Goal: Task Accomplishment & Management: Manage account settings

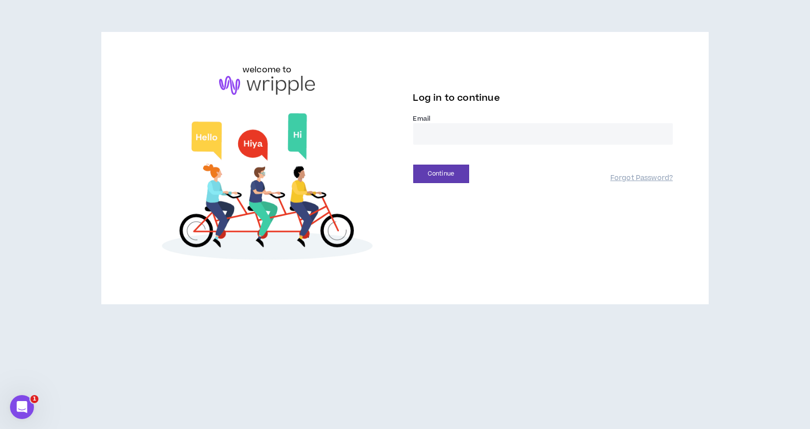
click at [467, 125] on input "email" at bounding box center [543, 133] width 260 height 21
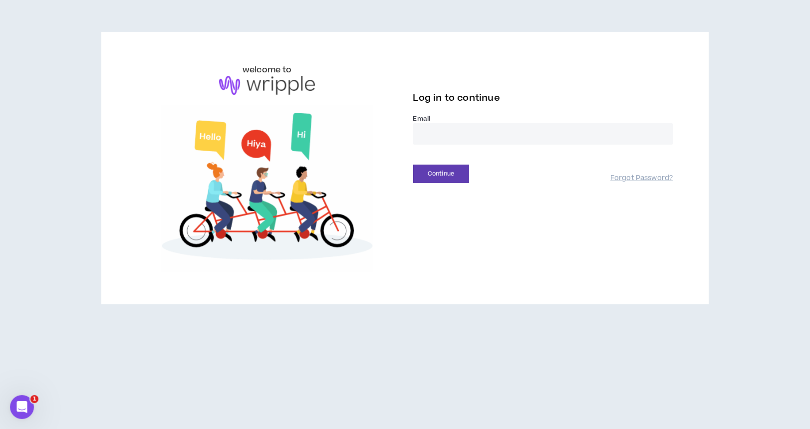
type input "**********"
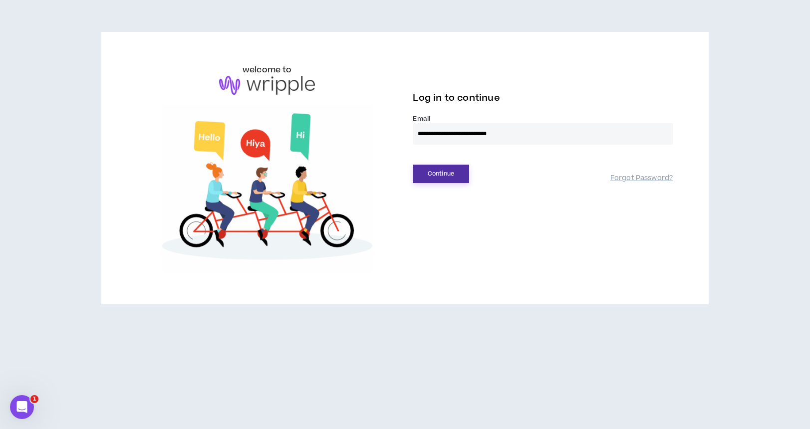
click at [459, 178] on button "Continue" at bounding box center [441, 174] width 56 height 18
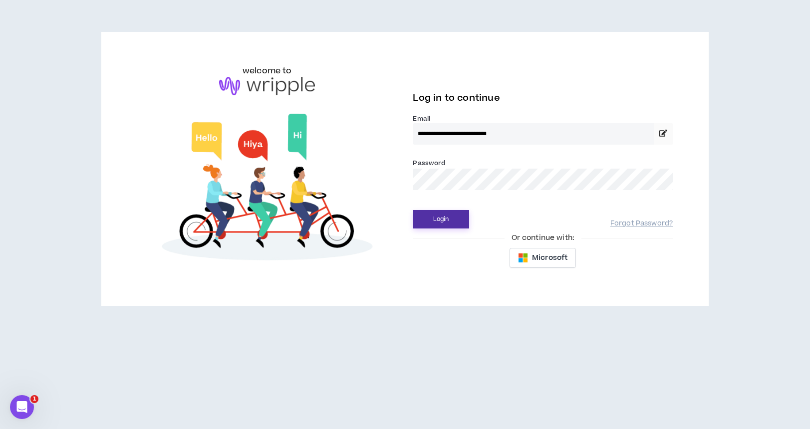
click at [449, 225] on button "Login" at bounding box center [441, 219] width 56 height 18
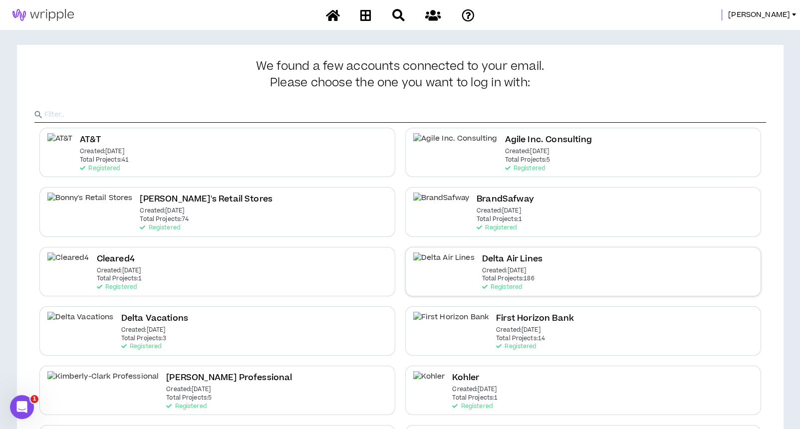
click at [482, 268] on p "Created: [DATE]" at bounding box center [504, 270] width 44 height 7
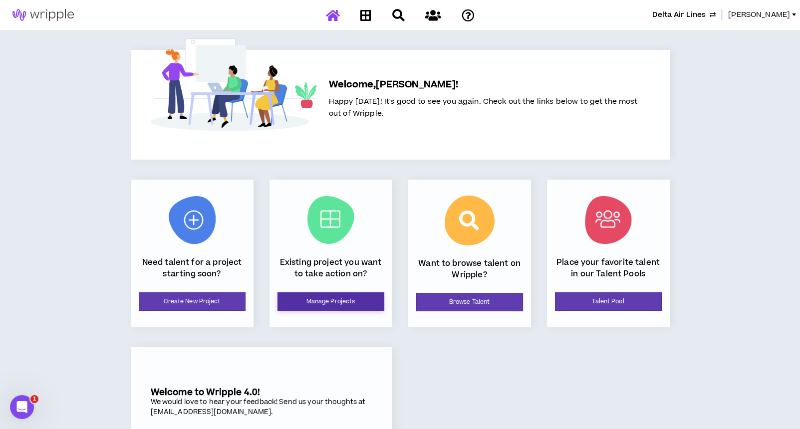
click at [341, 300] on link "Manage Projects" at bounding box center [330, 301] width 107 height 18
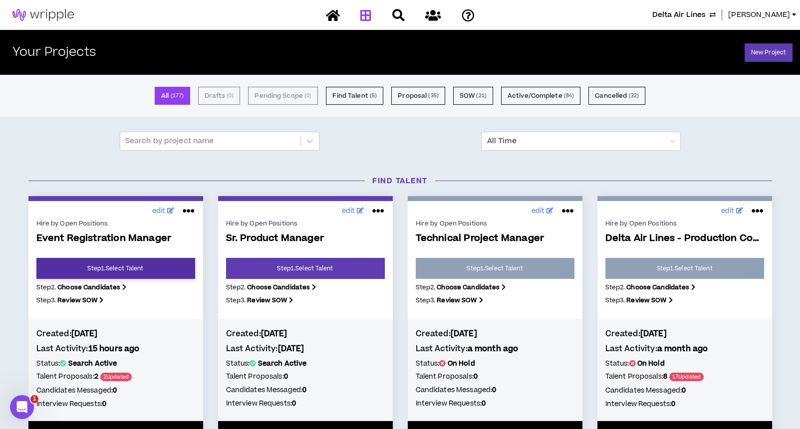
click at [164, 266] on link "Step 1 . Select Talent" at bounding box center [115, 268] width 159 height 21
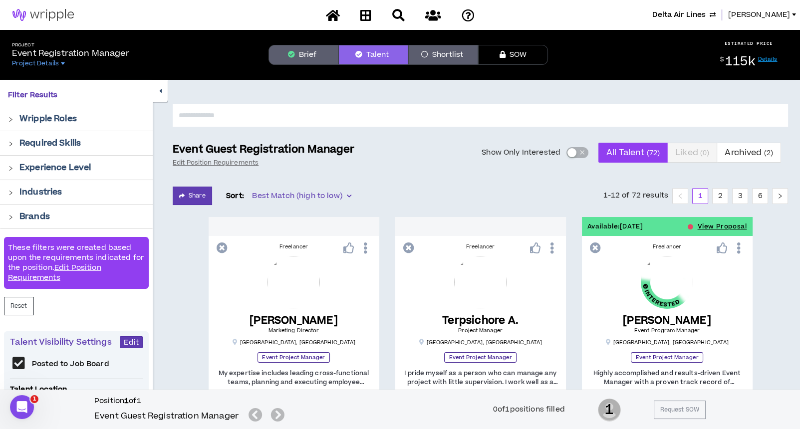
click at [310, 54] on button "Brief" at bounding box center [303, 55] width 70 height 20
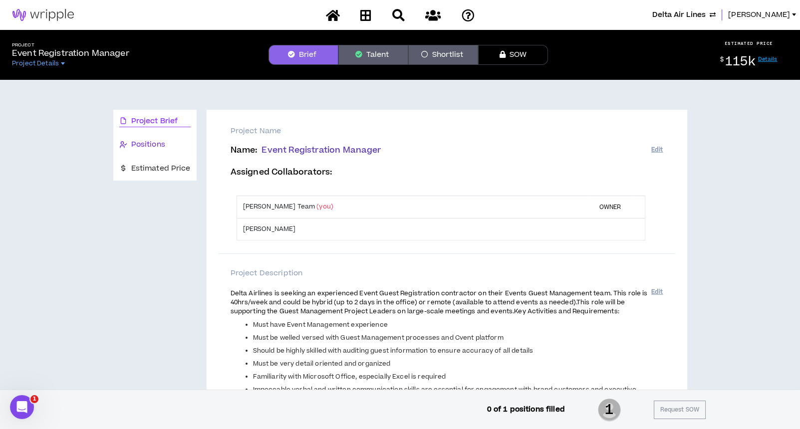
click at [148, 144] on span "Positions" at bounding box center [148, 144] width 34 height 11
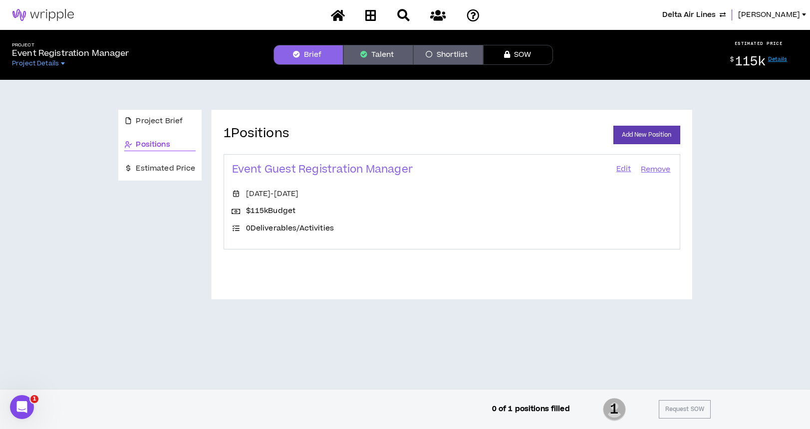
click at [623, 166] on link "Edit" at bounding box center [623, 170] width 17 height 14
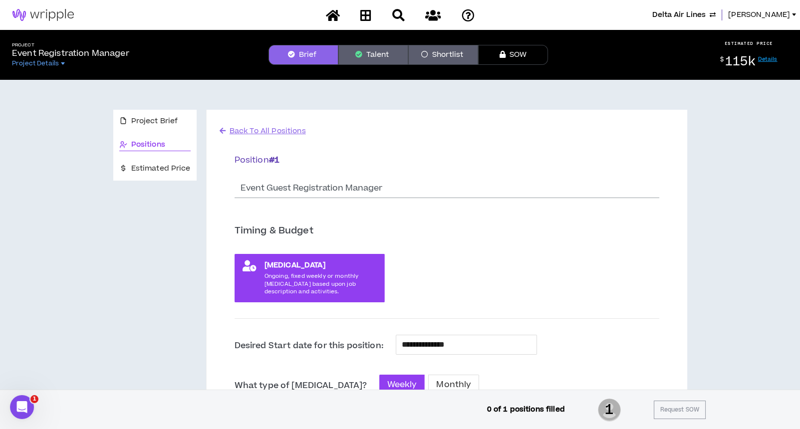
click at [385, 55] on button "Talent" at bounding box center [373, 55] width 70 height 20
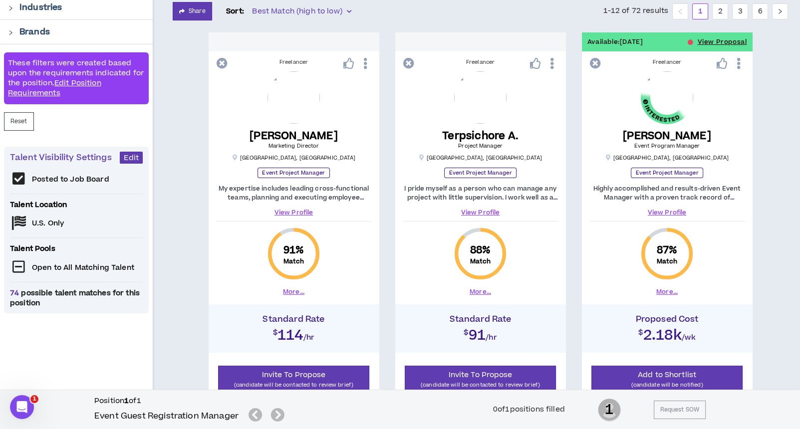
scroll to position [266, 0]
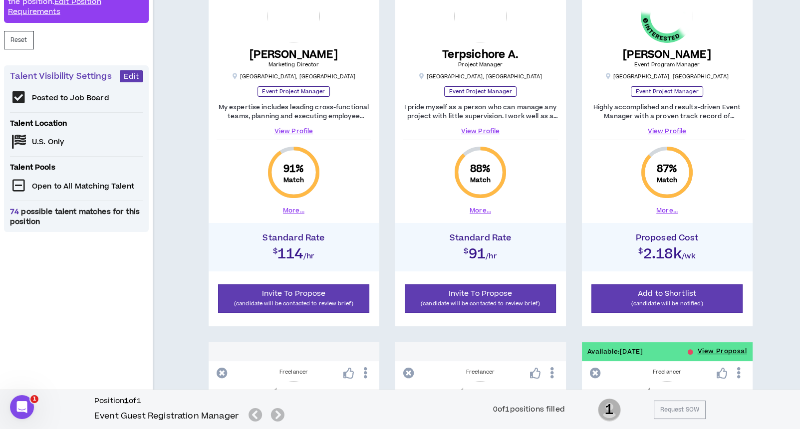
click at [51, 137] on div "Posted to Job Board Talent Location U.S. Only Talent Pools Open to All Matching…" at bounding box center [76, 158] width 133 height 136
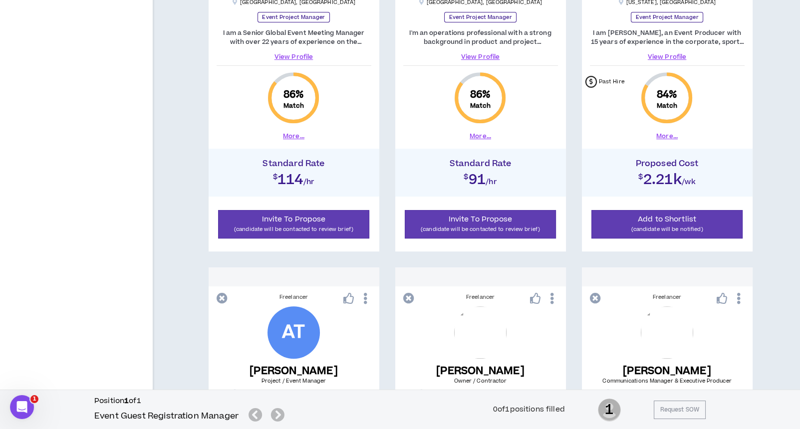
scroll to position [532, 0]
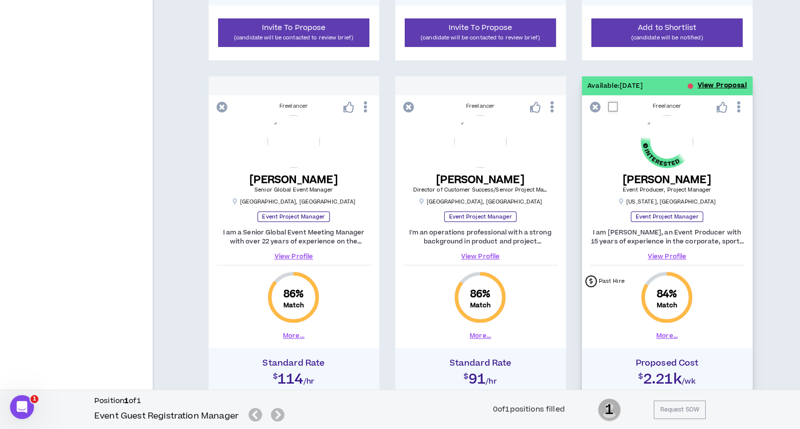
click at [715, 85] on button "View Proposal" at bounding box center [722, 85] width 49 height 19
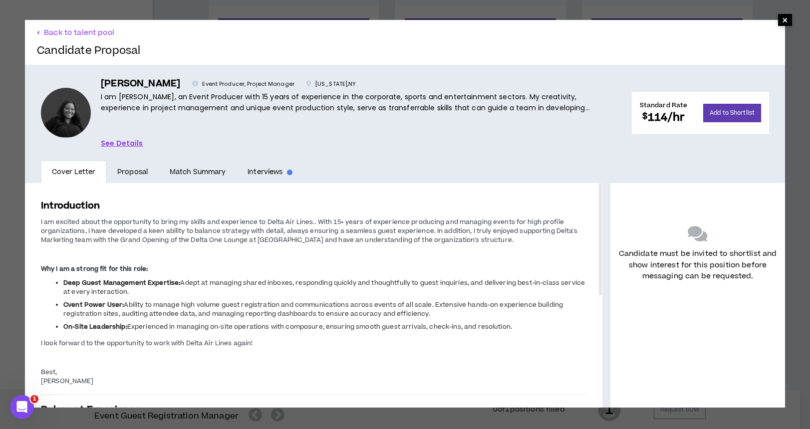
click at [782, 21] on span "×" at bounding box center [785, 20] width 6 height 12
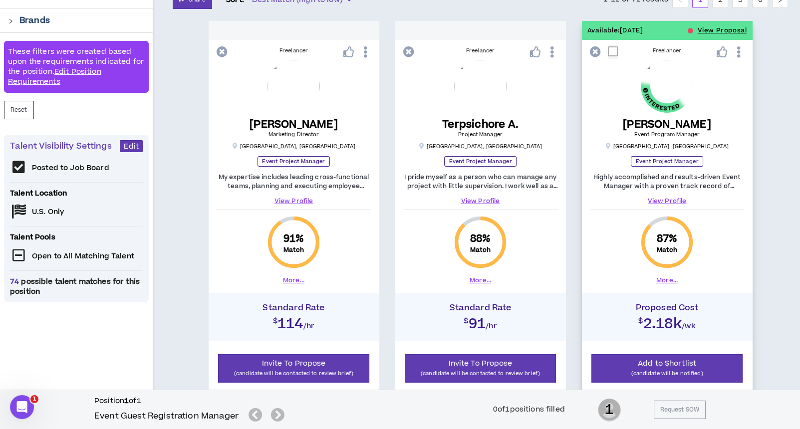
scroll to position [266, 0]
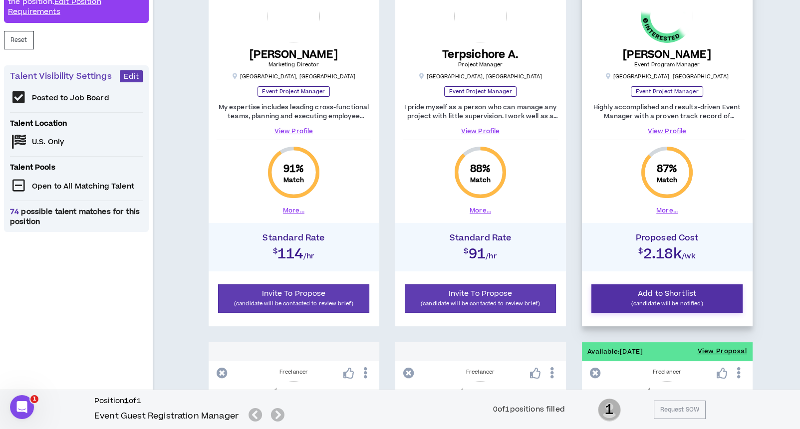
click at [663, 290] on span "Add to Shortlist" at bounding box center [667, 293] width 58 height 10
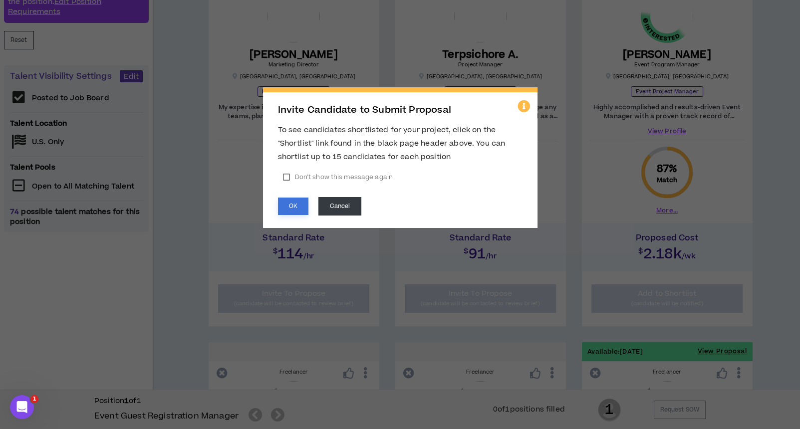
click at [292, 202] on button "OK" at bounding box center [293, 206] width 30 height 17
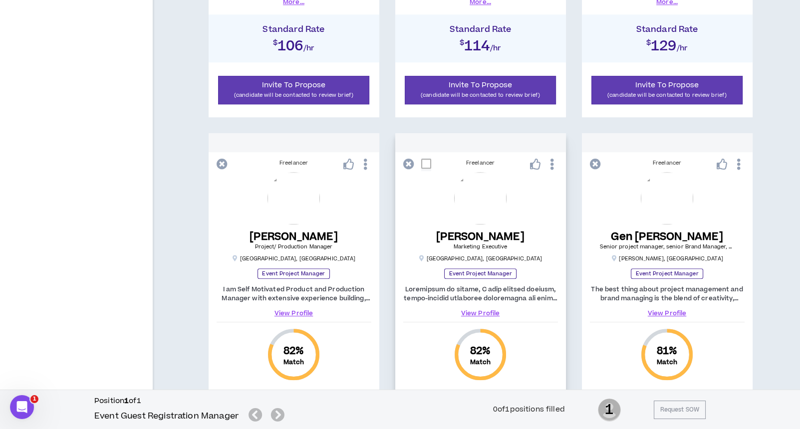
scroll to position [1439, 0]
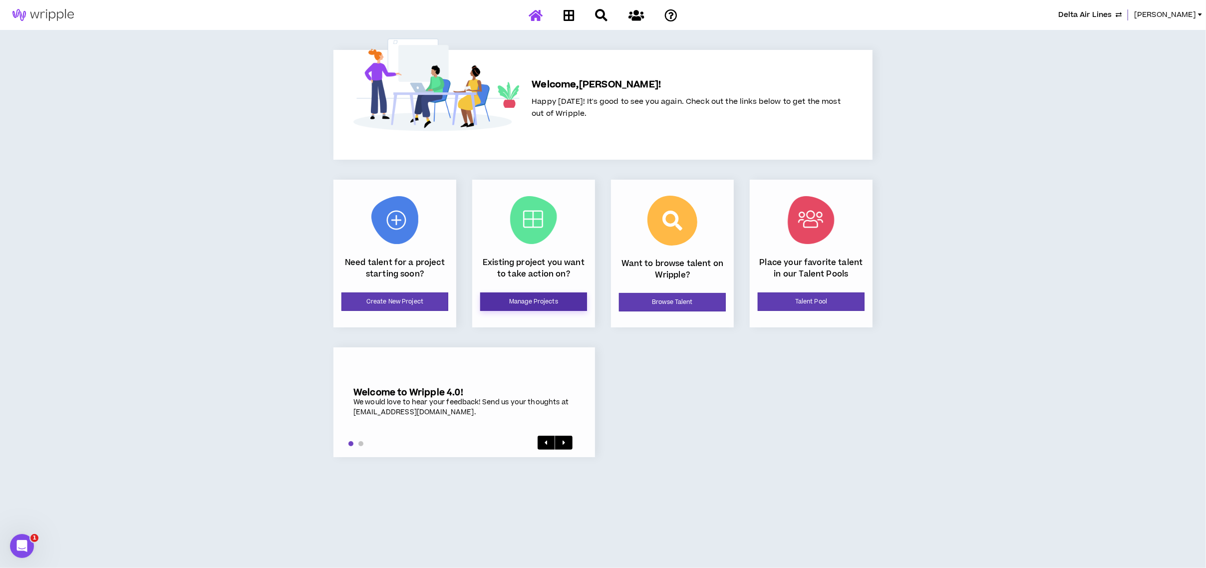
click at [522, 302] on link "Manage Projects" at bounding box center [533, 301] width 107 height 18
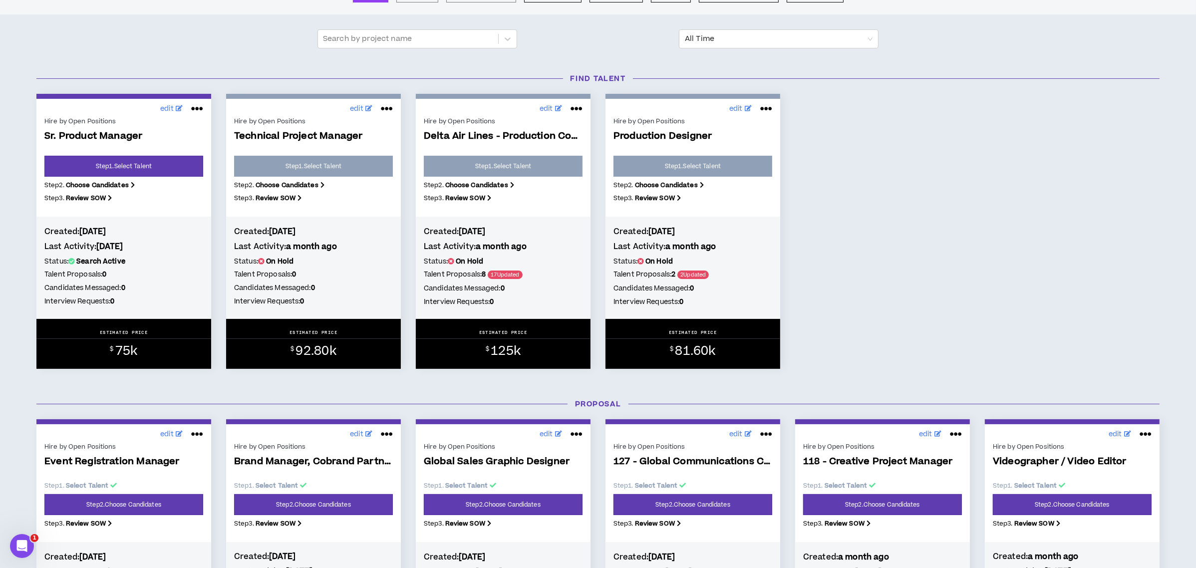
scroll to position [332, 0]
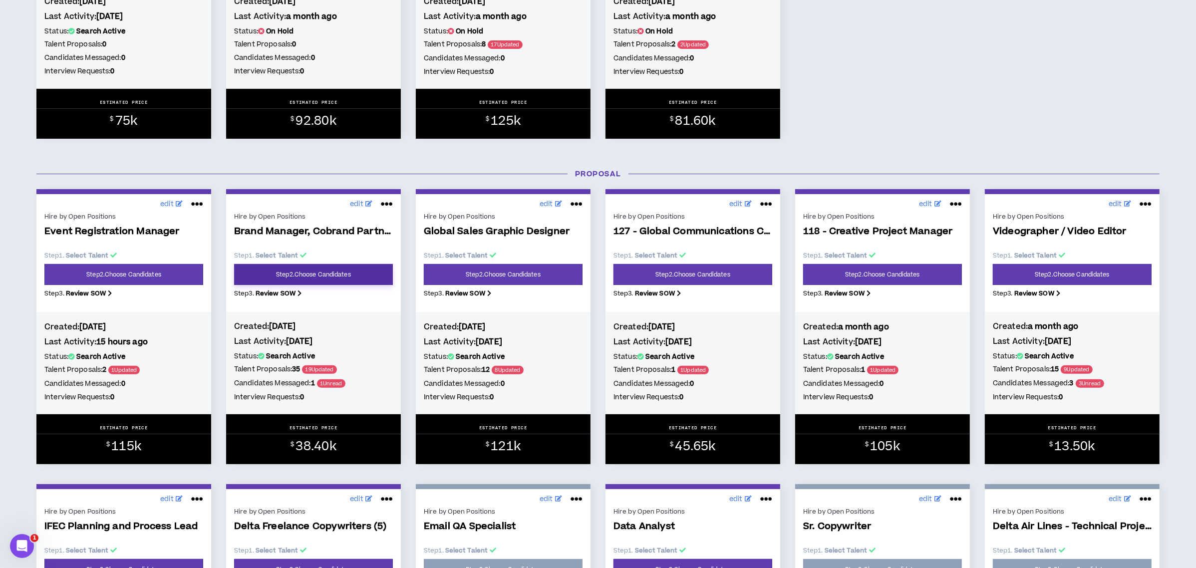
click at [324, 271] on link "Step 2 . Choose Candidates" at bounding box center [313, 274] width 159 height 21
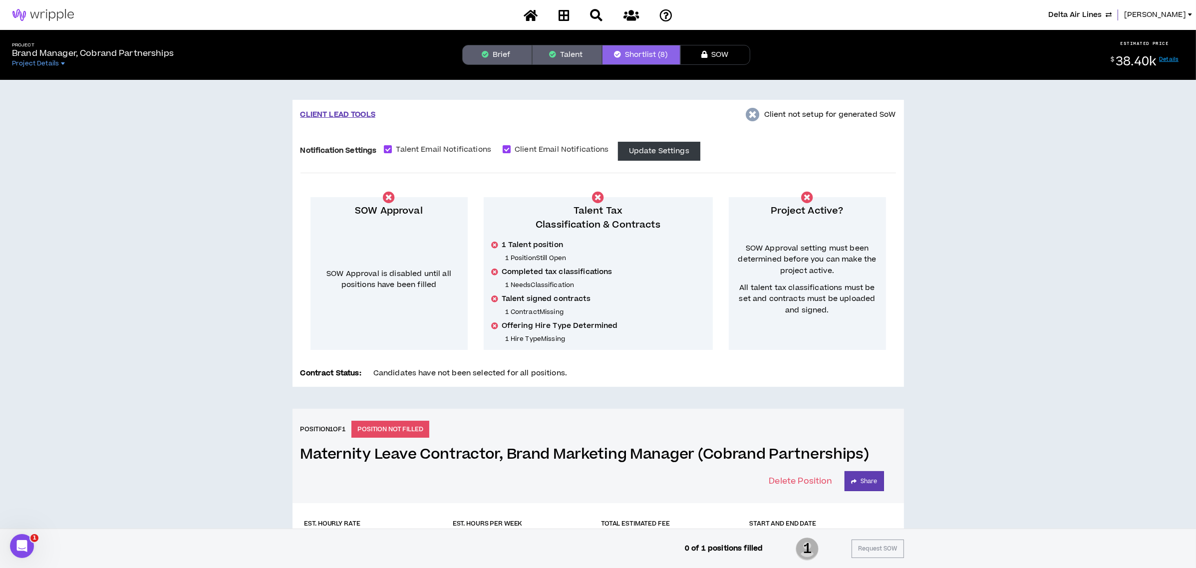
click at [573, 50] on button "Talent" at bounding box center [567, 55] width 70 height 20
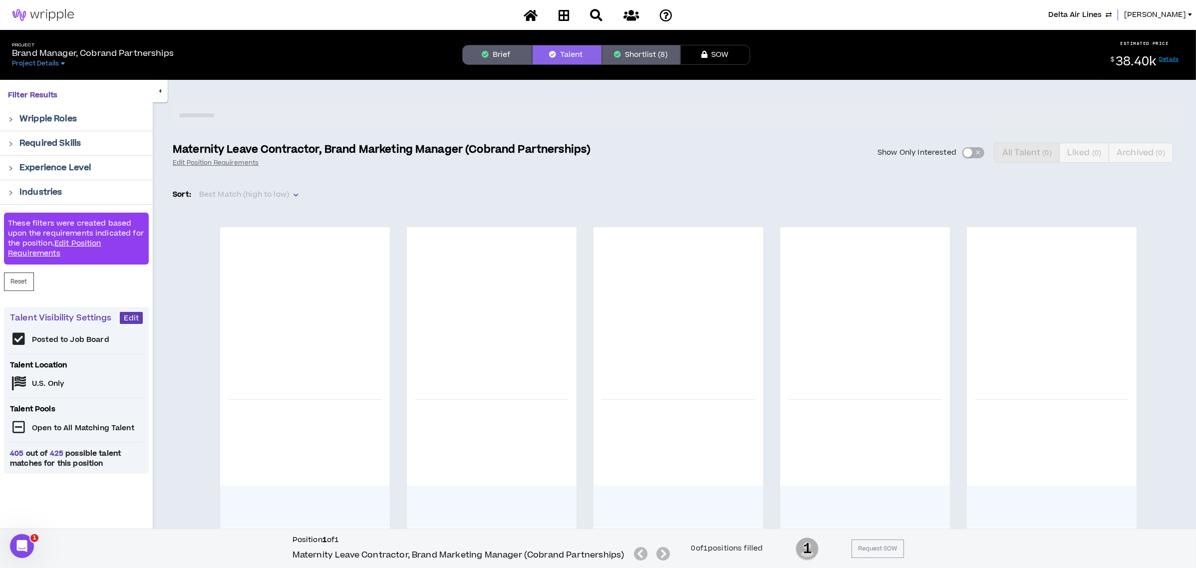
click at [967, 152] on div "Show Only Interested All Talent ( 0 ) Liked ( 0 ) Archived ( 0 )" at bounding box center [892, 153] width 581 height 20
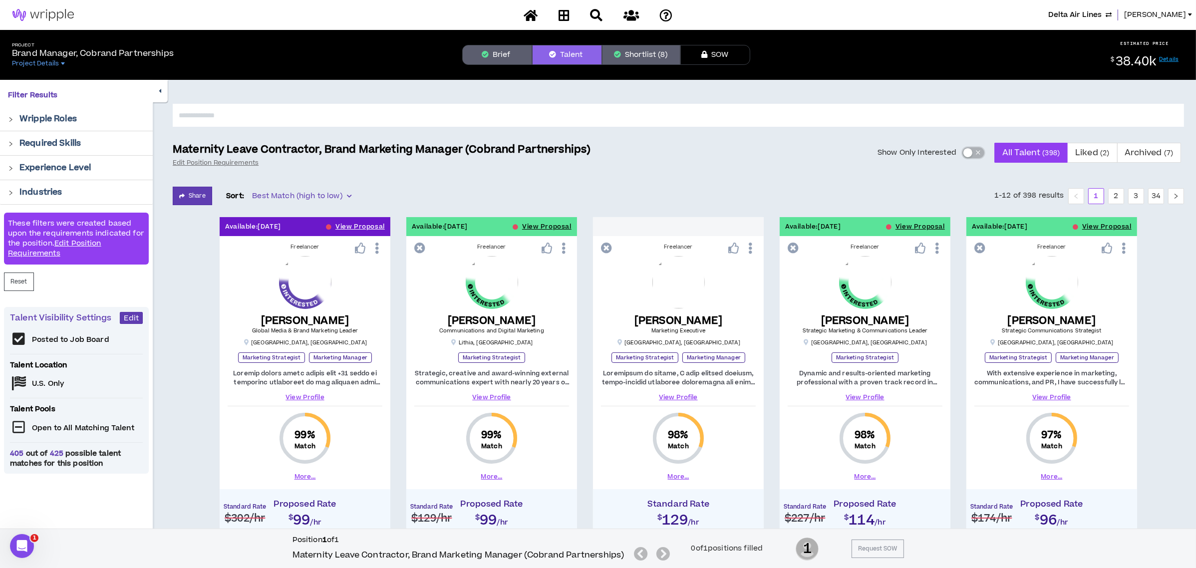
click at [967, 152] on div "button" at bounding box center [967, 152] width 9 height 9
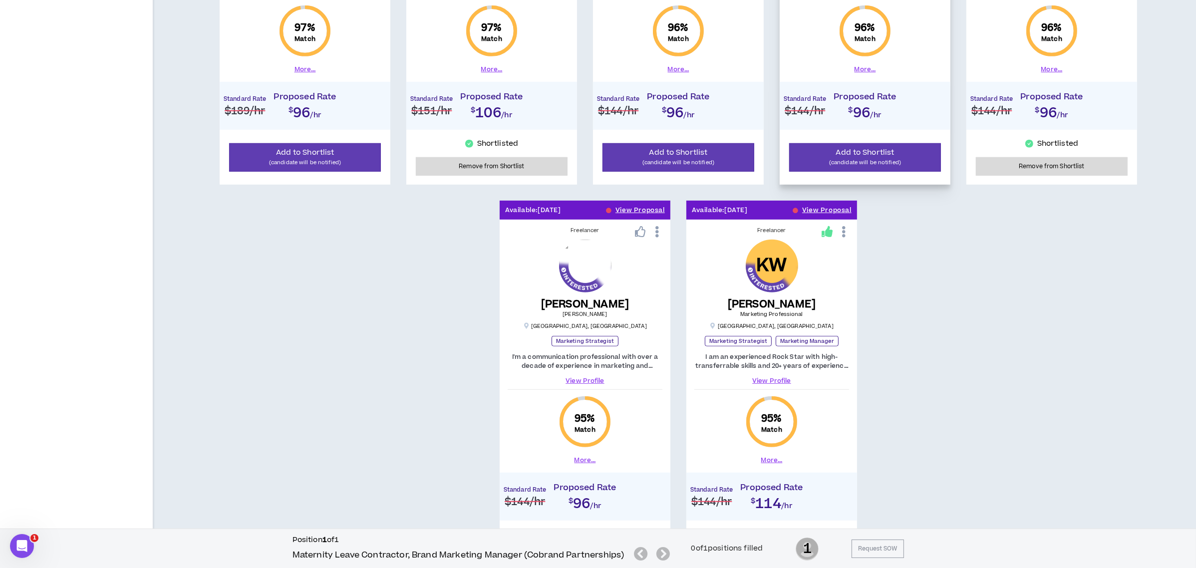
scroll to position [914, 0]
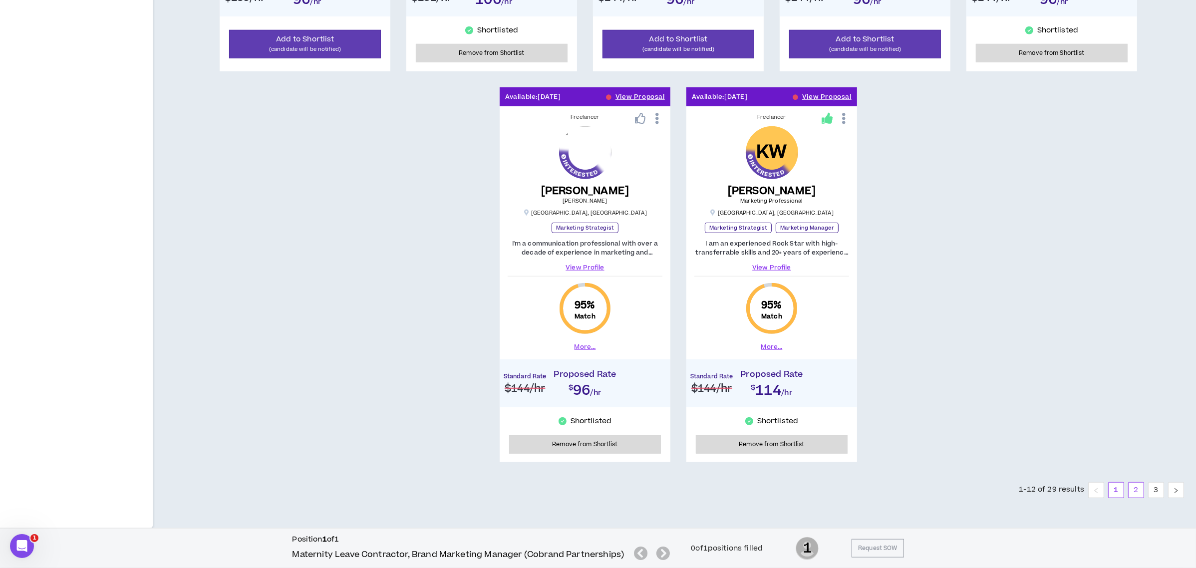
click at [1136, 488] on link "2" at bounding box center [1135, 490] width 15 height 15
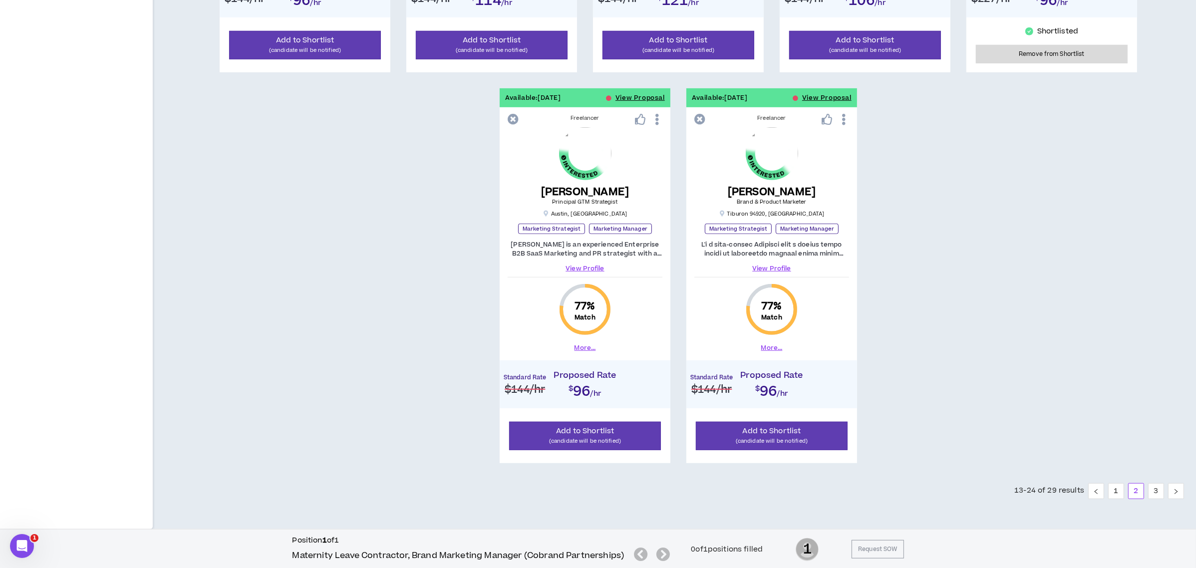
scroll to position [914, 0]
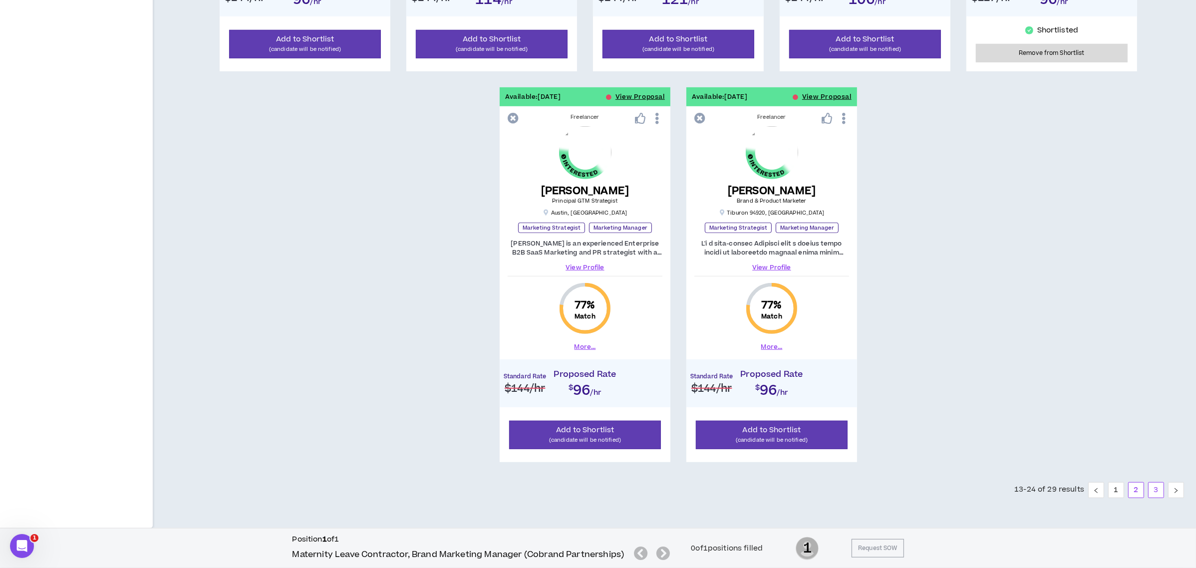
click at [1161, 492] on link "3" at bounding box center [1155, 490] width 15 height 15
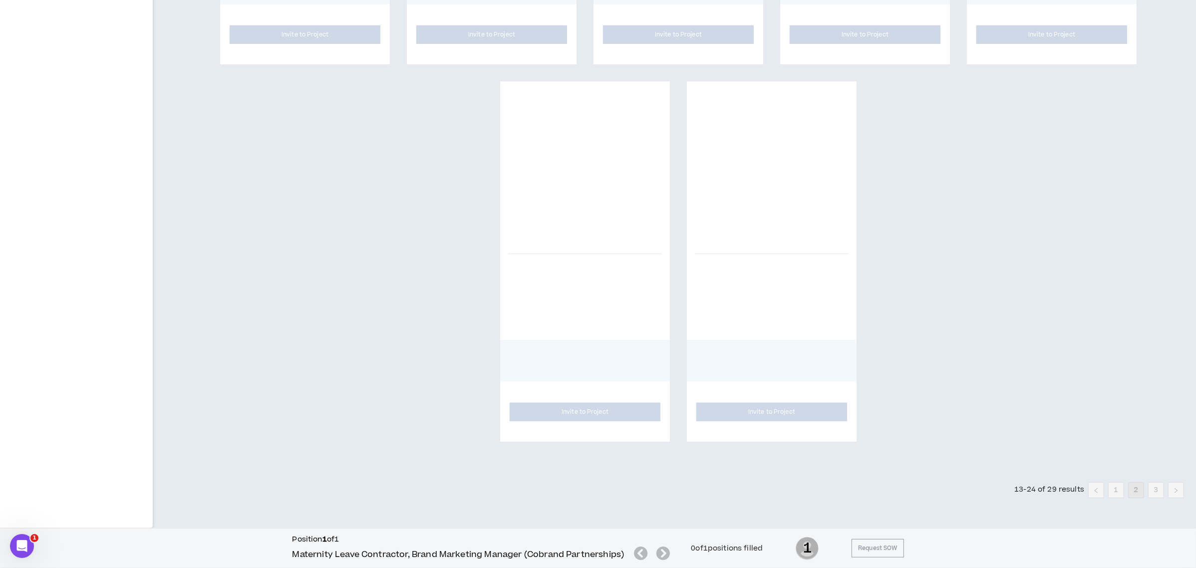
scroll to position [130, 0]
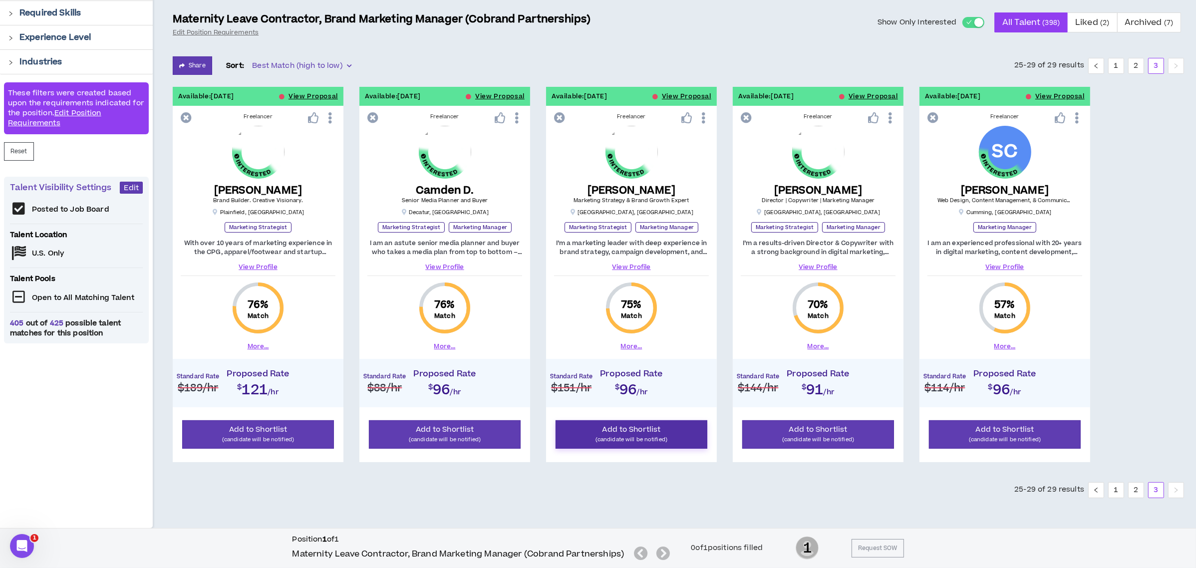
click at [585, 428] on button "Add to Shortlist (candidate will be notified)" at bounding box center [631, 434] width 152 height 28
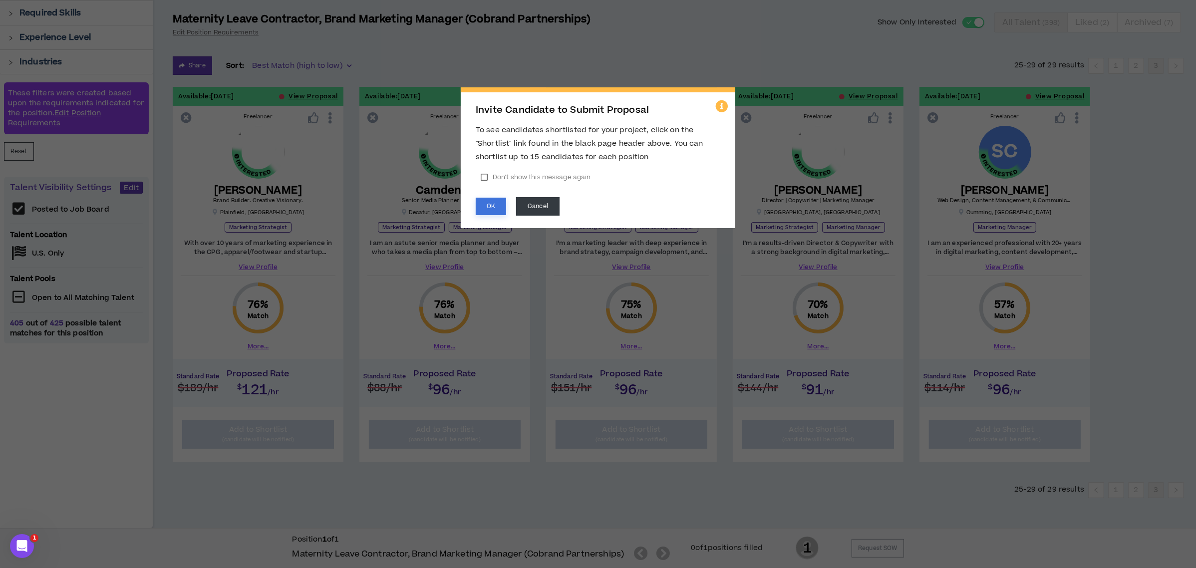
click at [483, 204] on button "OK" at bounding box center [491, 206] width 30 height 17
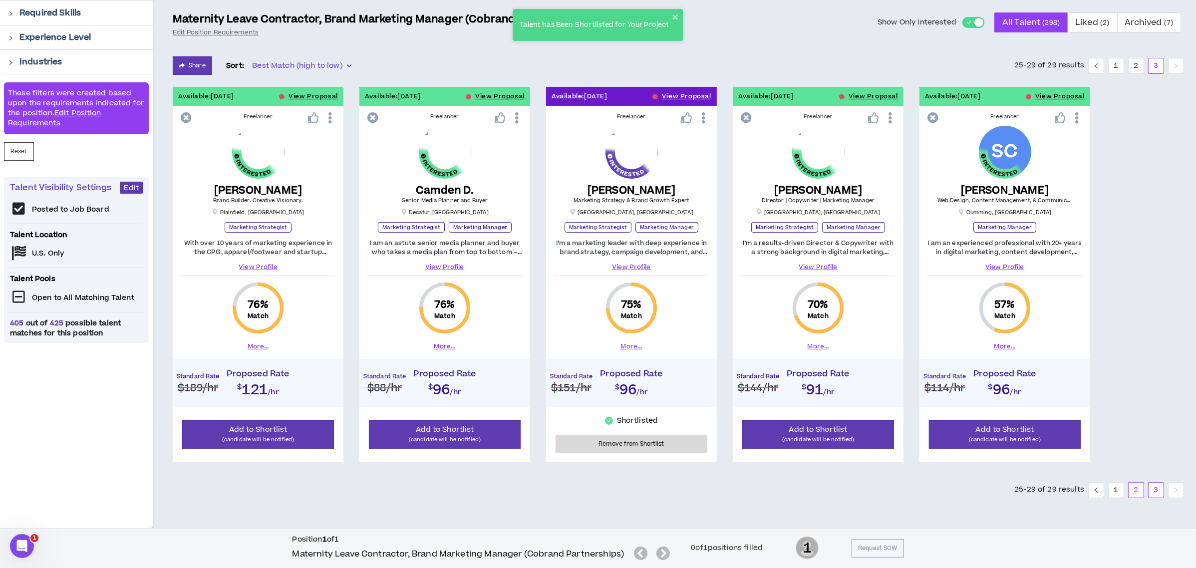
click at [1133, 493] on link "2" at bounding box center [1135, 490] width 15 height 15
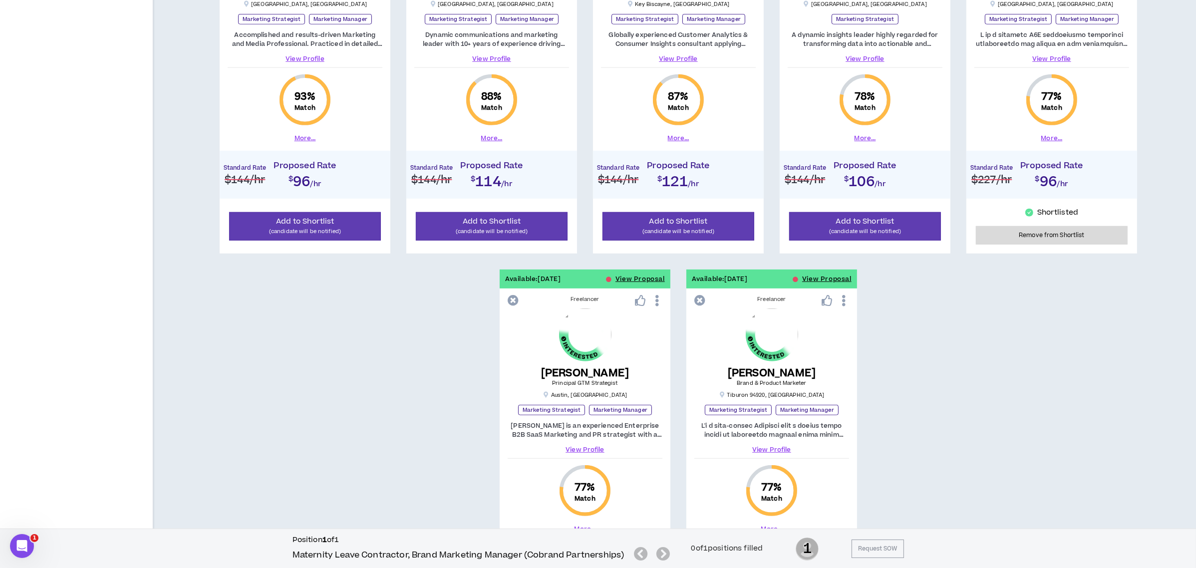
scroll to position [914, 0]
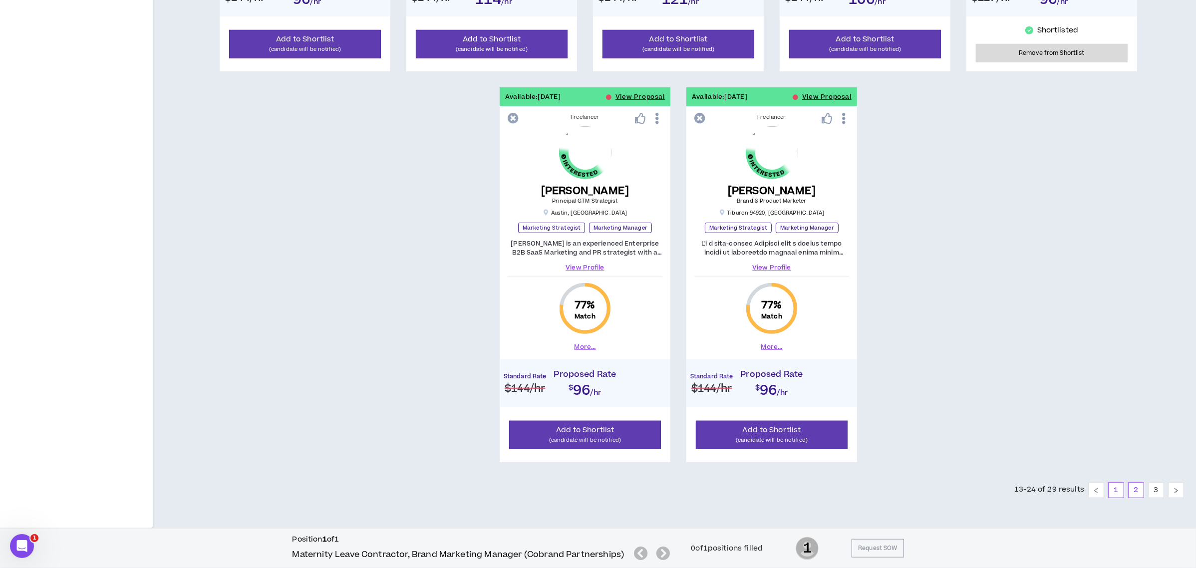
click at [1119, 492] on link "1" at bounding box center [1115, 490] width 15 height 15
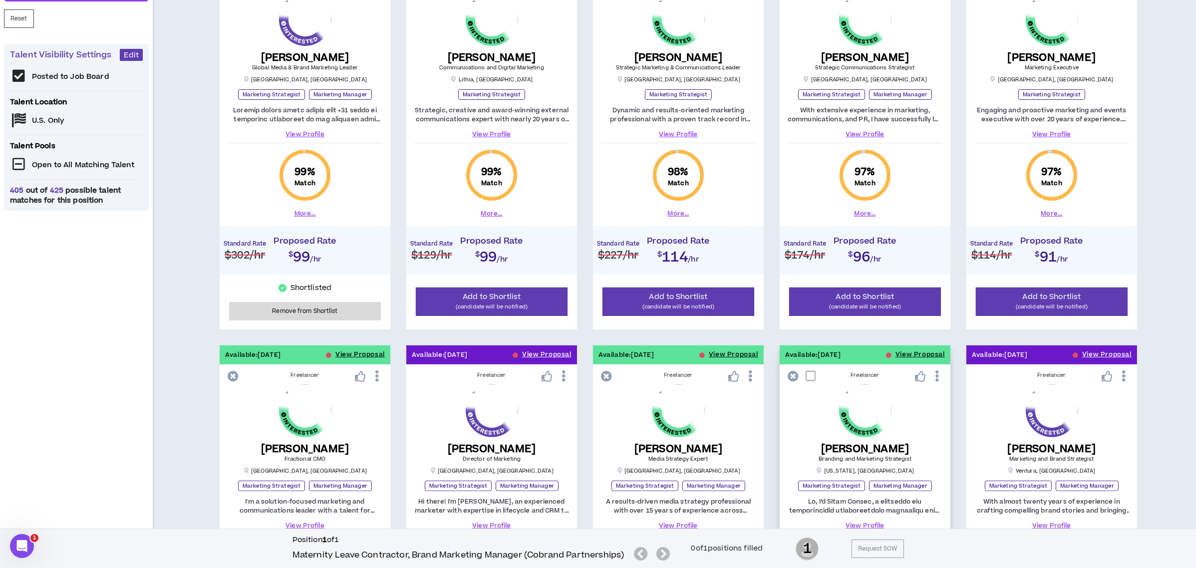
scroll to position [115, 0]
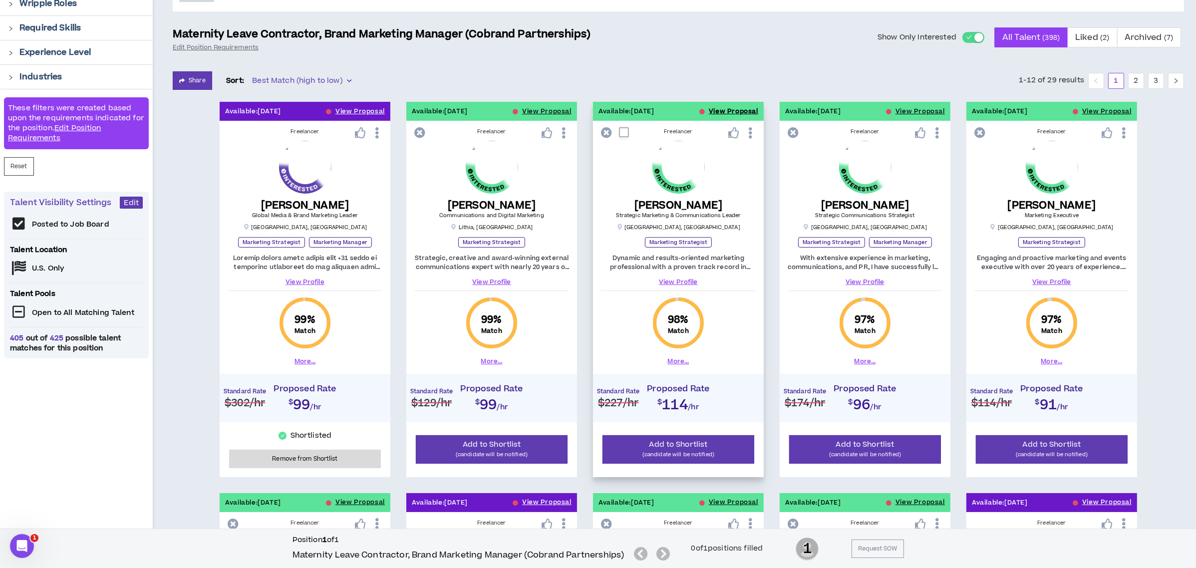
click at [712, 111] on button "View Proposal" at bounding box center [733, 111] width 49 height 19
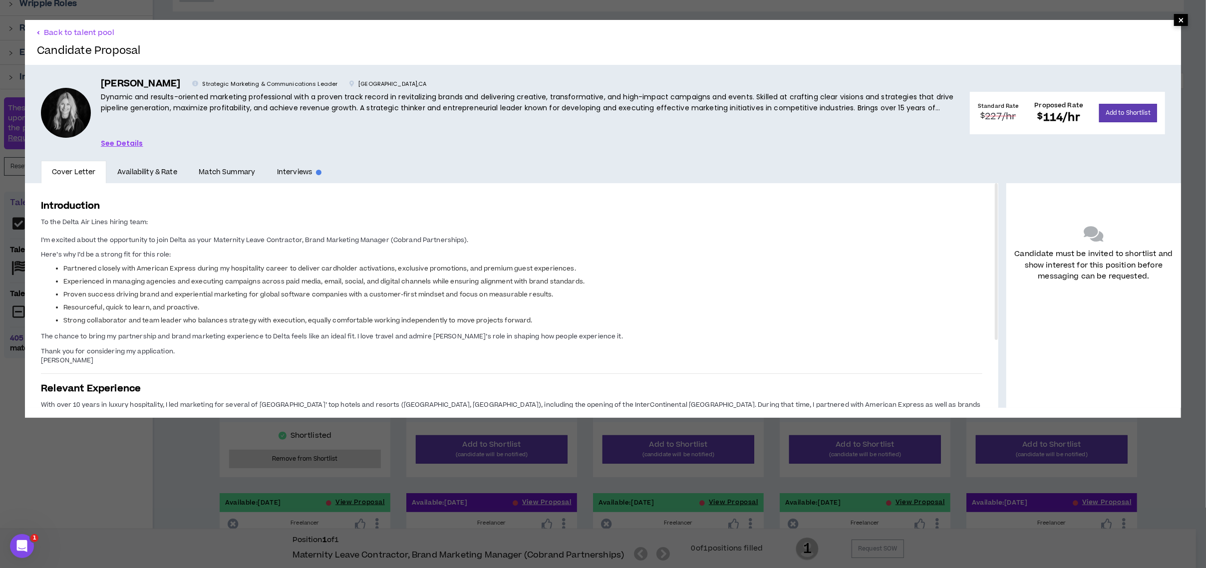
click at [1178, 23] on span "×" at bounding box center [1181, 20] width 6 height 12
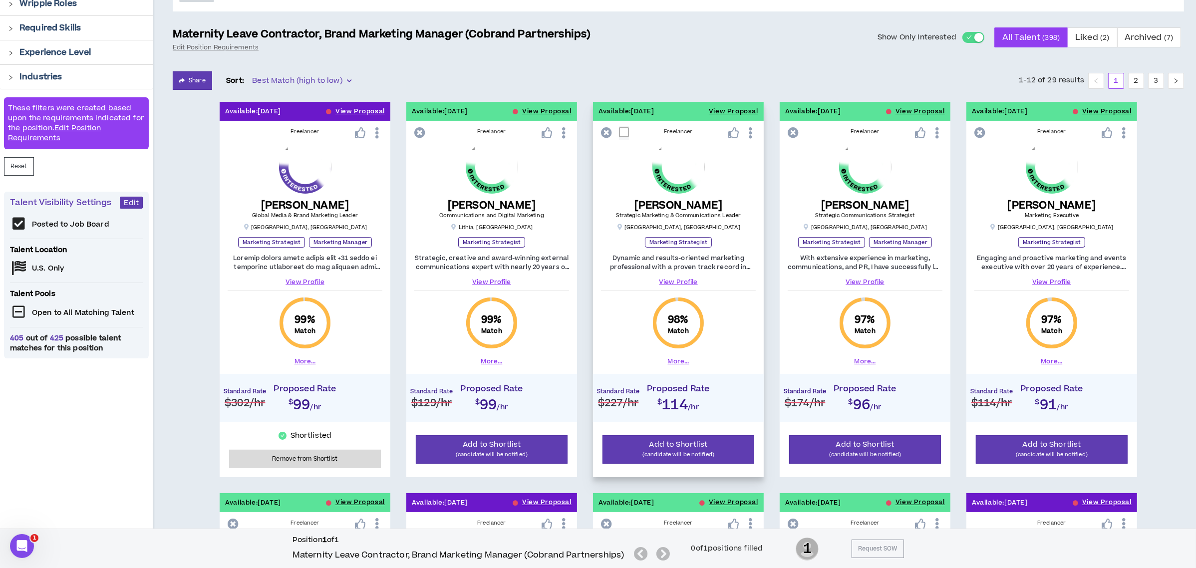
click at [686, 278] on link "View Profile" at bounding box center [678, 281] width 155 height 9
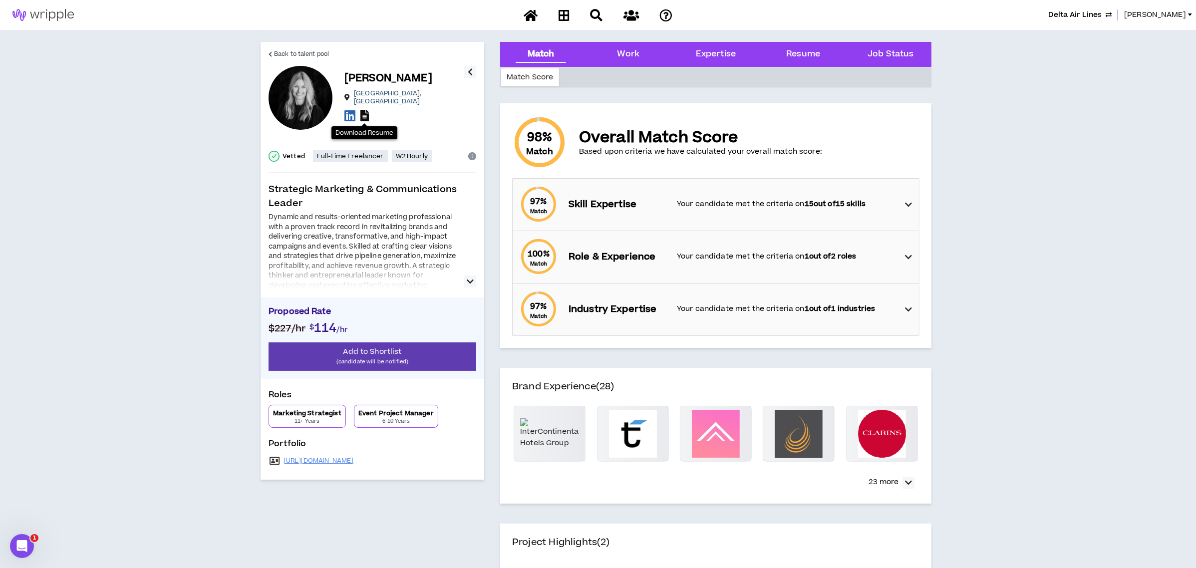
click at [364, 110] on icon at bounding box center [364, 115] width 8 height 11
click at [386, 362] on p "(candidate will be notified)" at bounding box center [372, 361] width 208 height 9
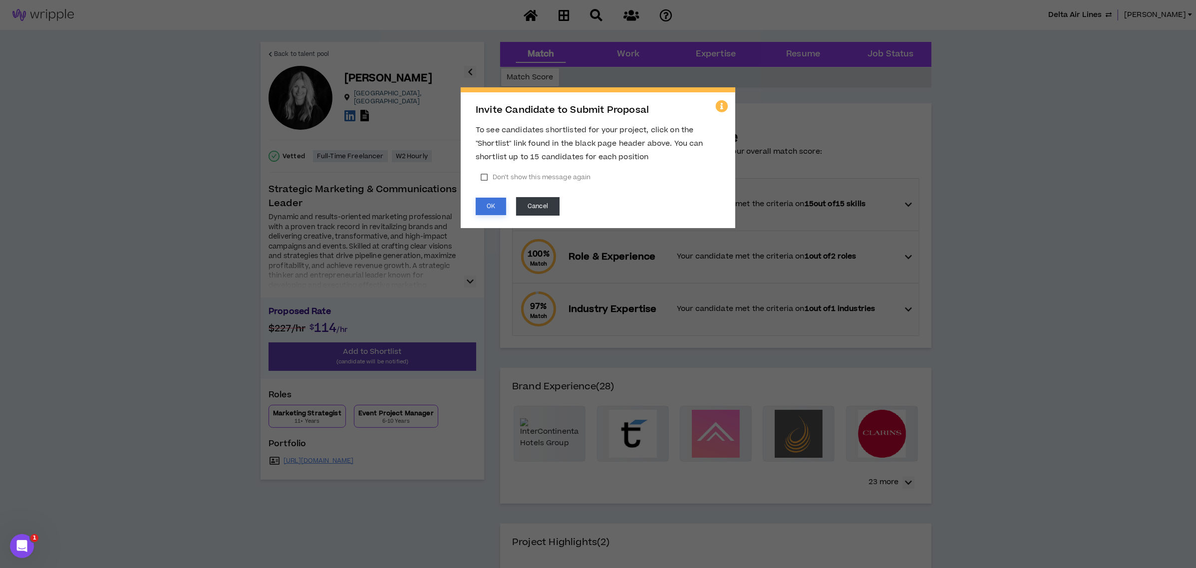
click at [489, 201] on button "OK" at bounding box center [491, 206] width 30 height 17
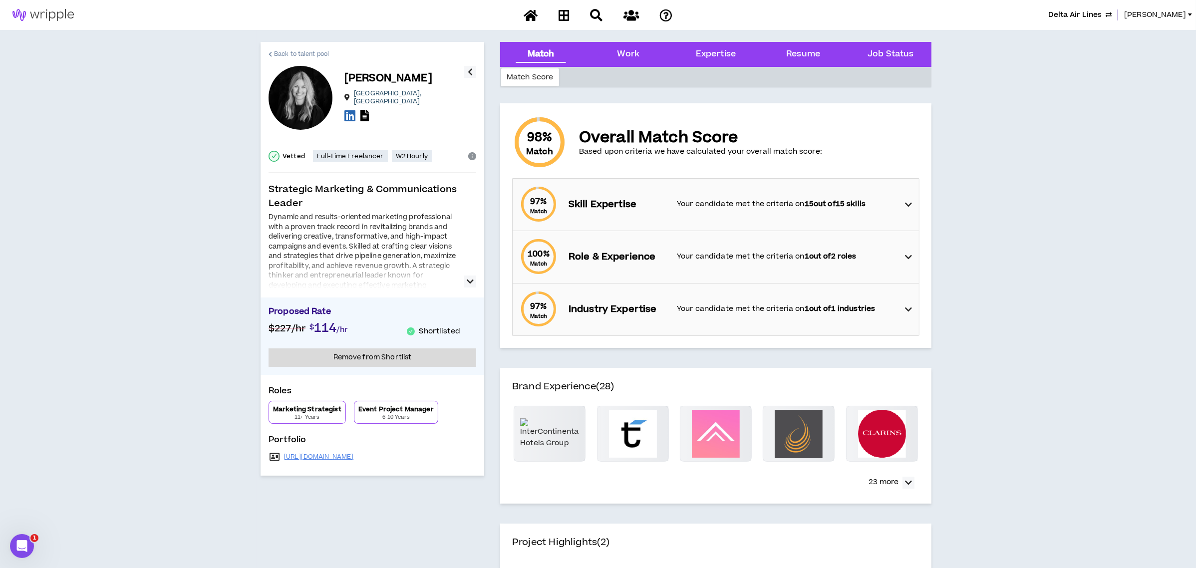
click at [285, 48] on link "Back to talent pool" at bounding box center [298, 54] width 60 height 24
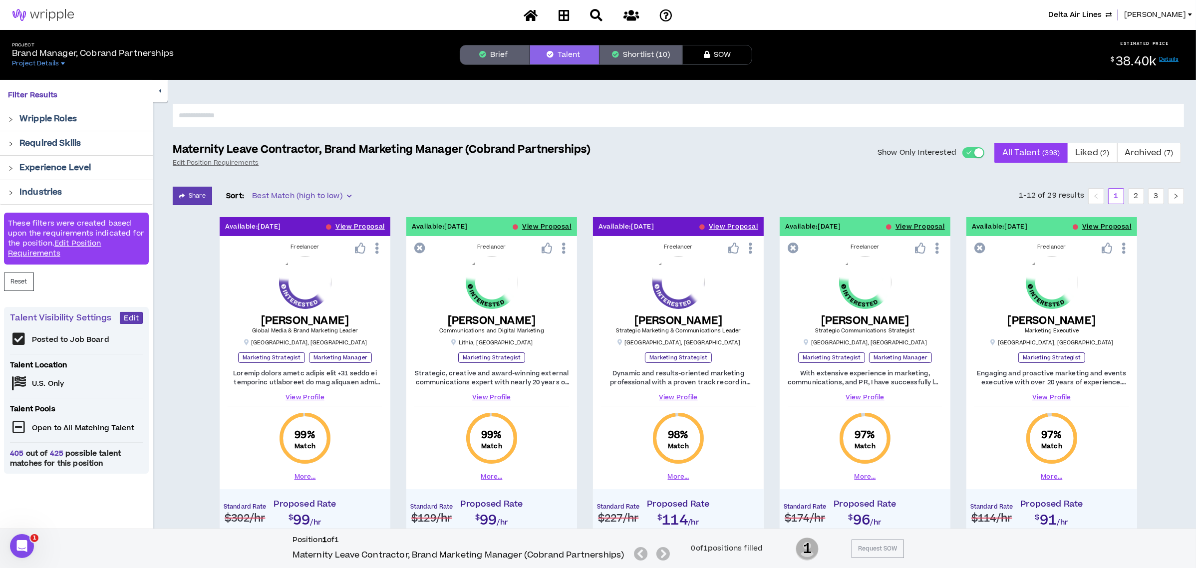
click at [512, 58] on button "Brief" at bounding box center [495, 55] width 70 height 20
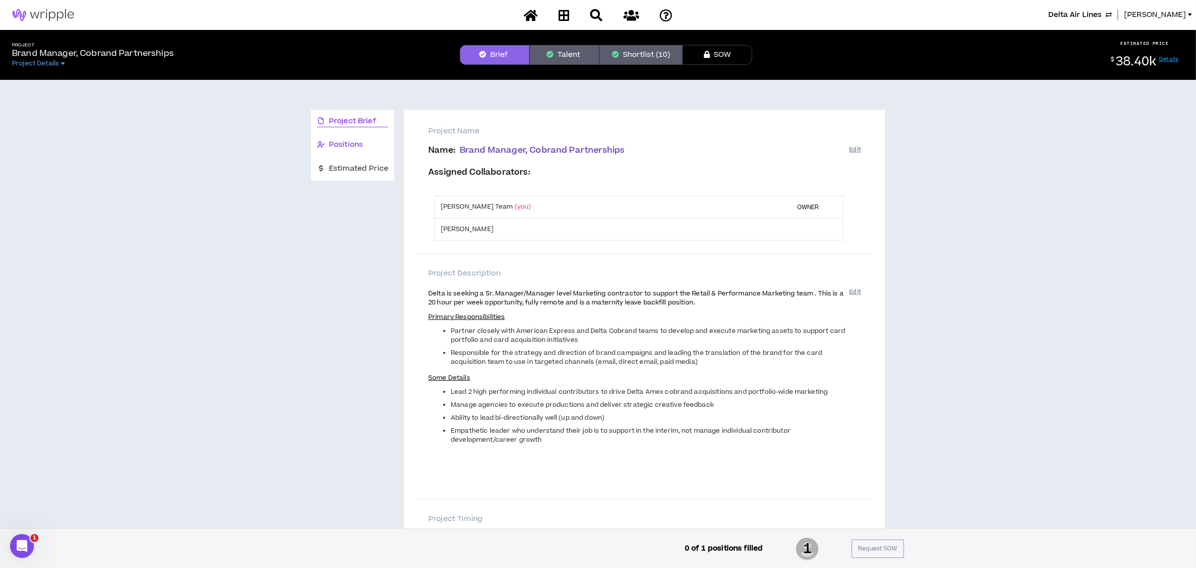
click at [345, 145] on span "Positions" at bounding box center [346, 144] width 34 height 11
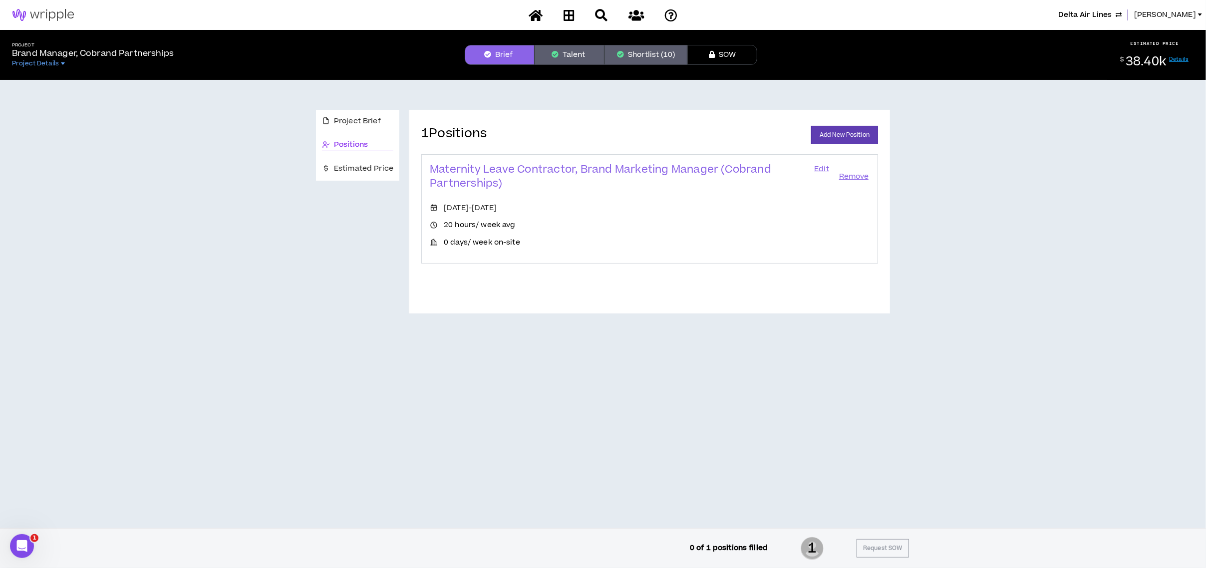
click at [814, 166] on link "Edit" at bounding box center [821, 177] width 17 height 28
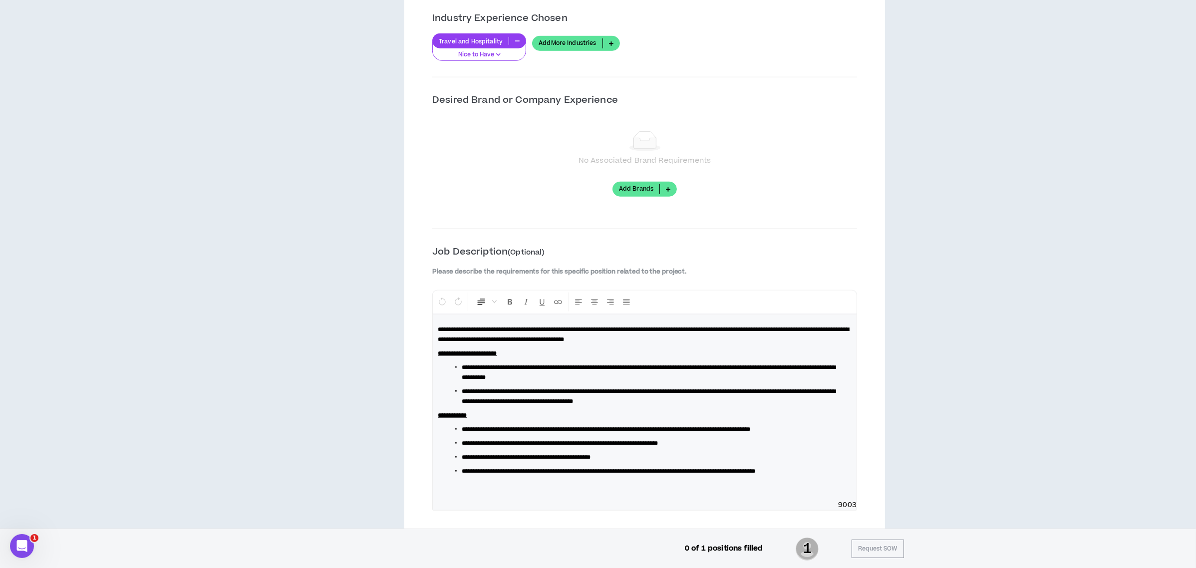
scroll to position [1260, 0]
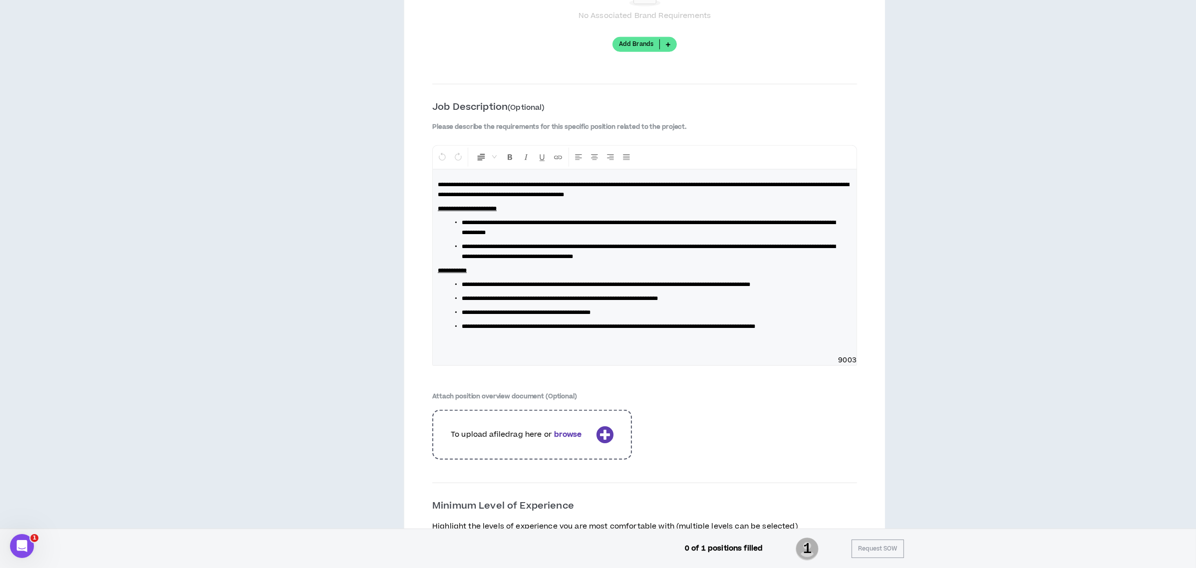
drag, startPoint x: 186, startPoint y: 596, endPoint x: 127, endPoint y: 596, distance: 58.4
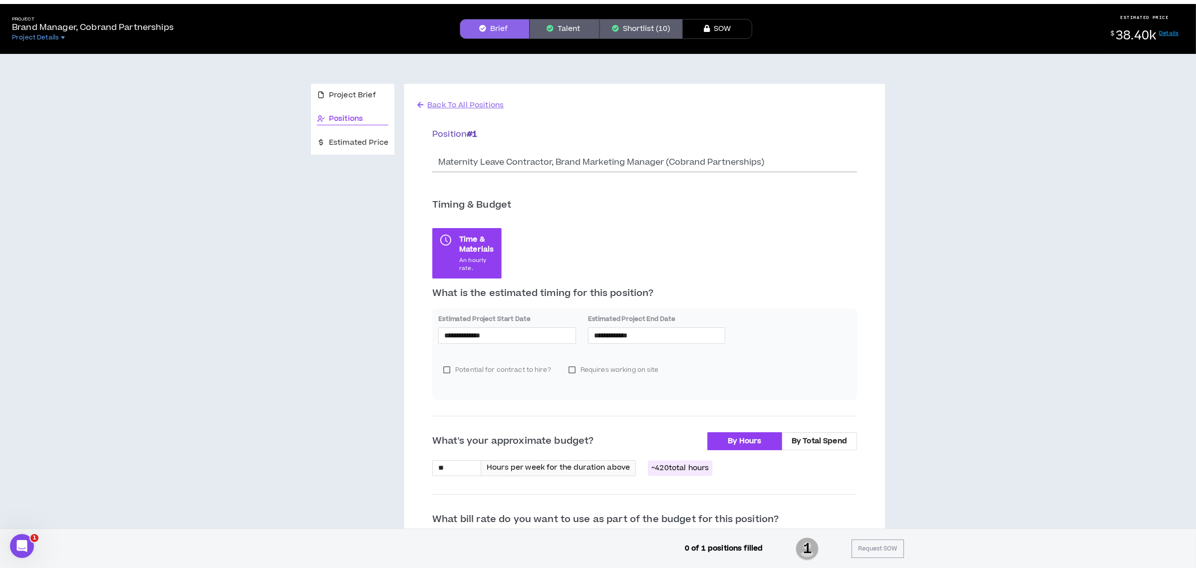
scroll to position [0, 0]
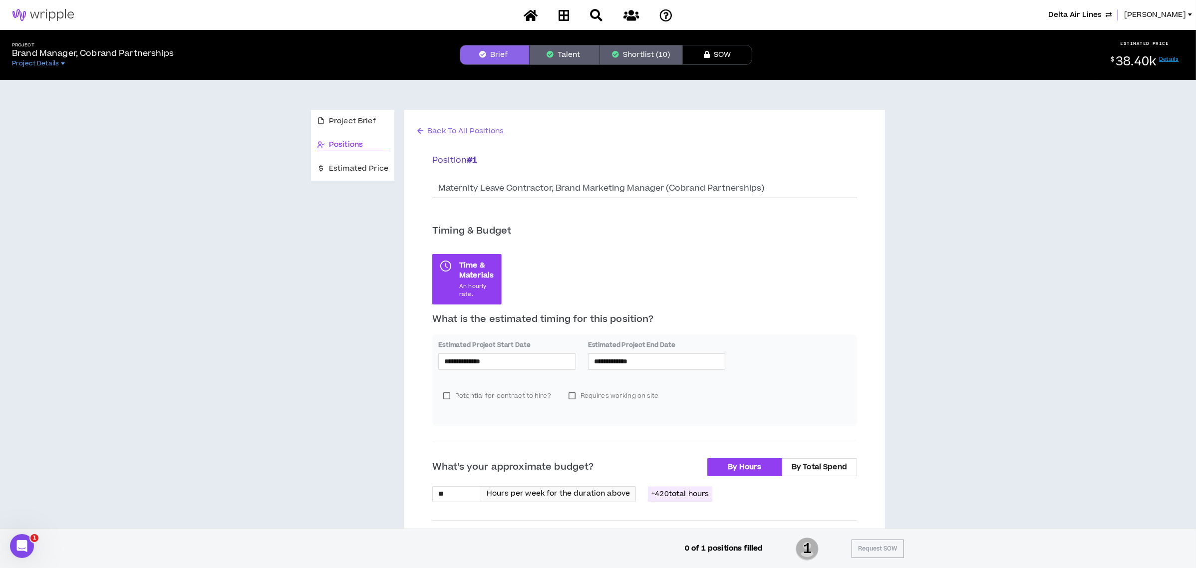
click at [488, 54] on button "Brief" at bounding box center [495, 55] width 70 height 20
click at [570, 59] on button "Talent" at bounding box center [564, 55] width 70 height 20
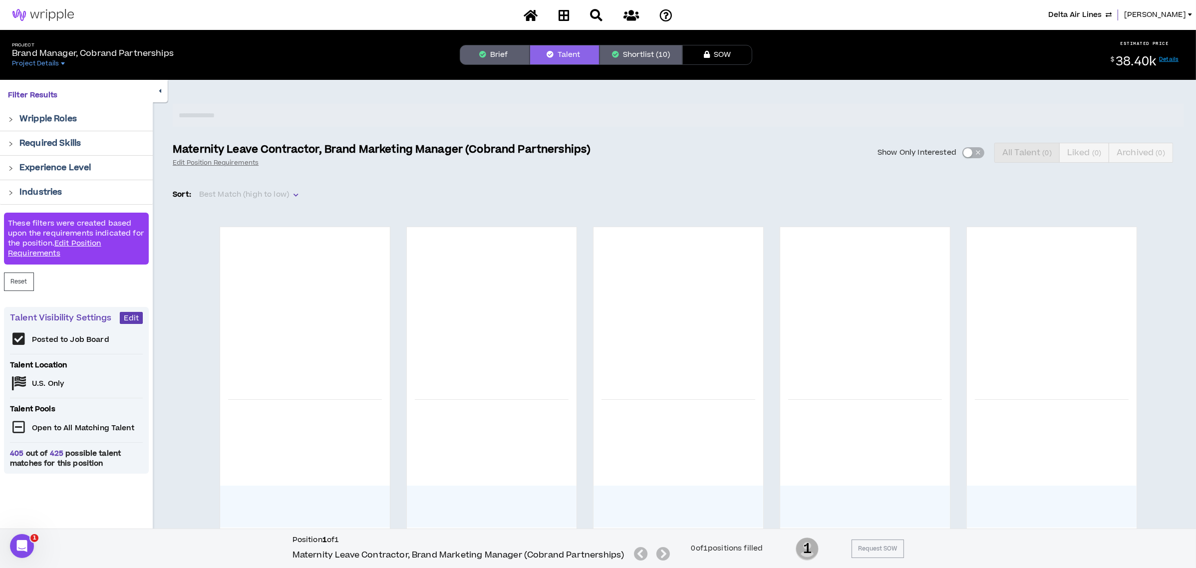
click at [622, 52] on button "Shortlist (10)" at bounding box center [640, 55] width 83 height 20
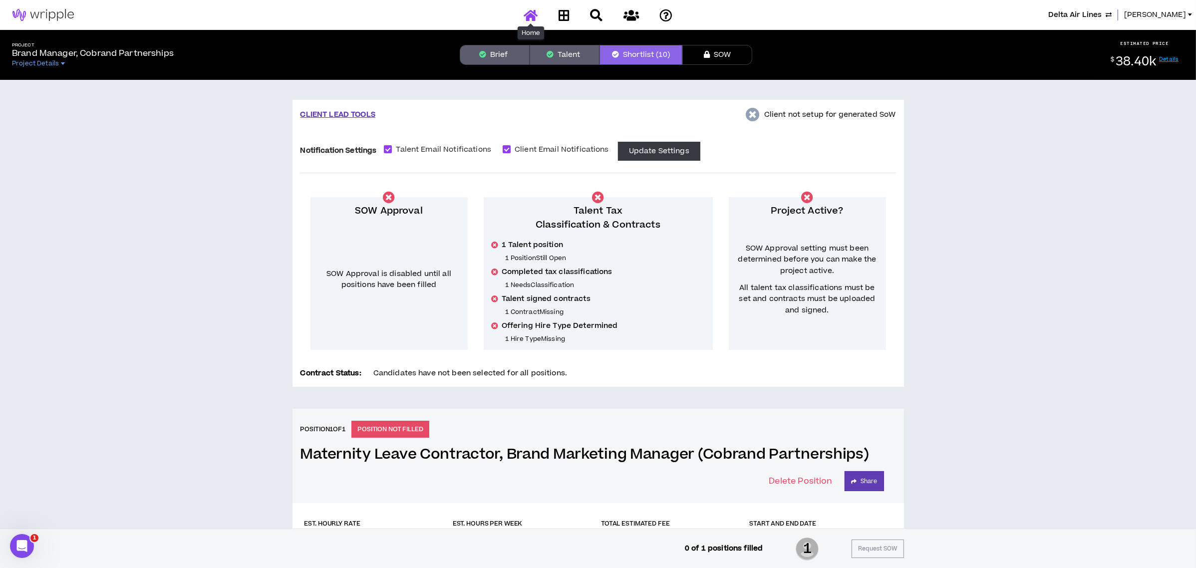
click at [534, 19] on icon at bounding box center [530, 15] width 14 height 12
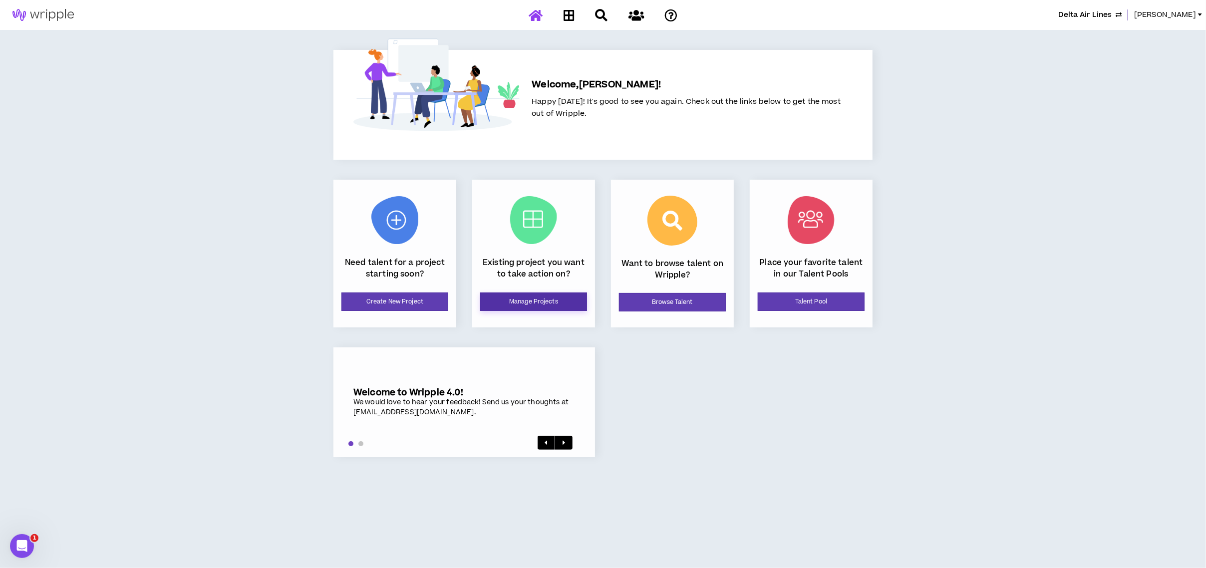
click at [530, 304] on link "Manage Projects" at bounding box center [533, 301] width 107 height 18
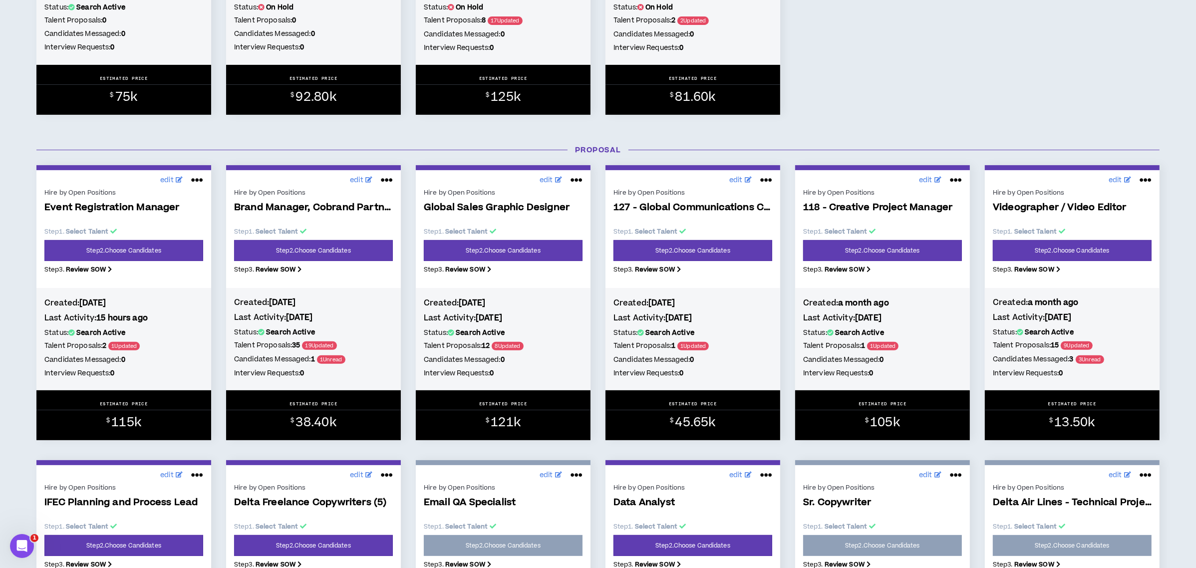
scroll to position [466, 0]
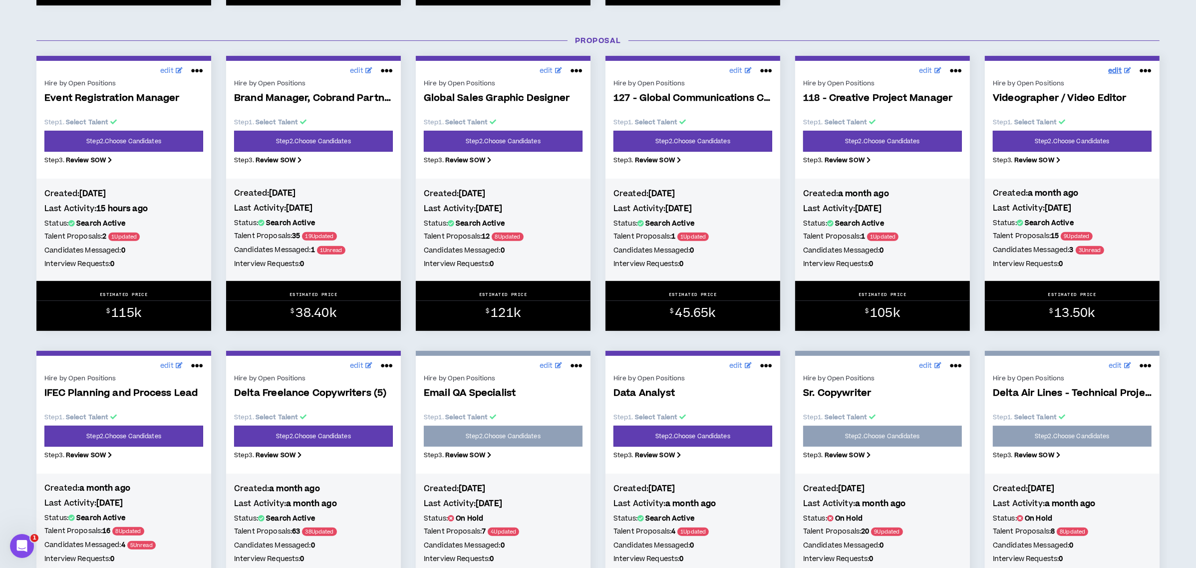
click at [1112, 68] on span "edit" at bounding box center [1115, 71] width 14 height 10
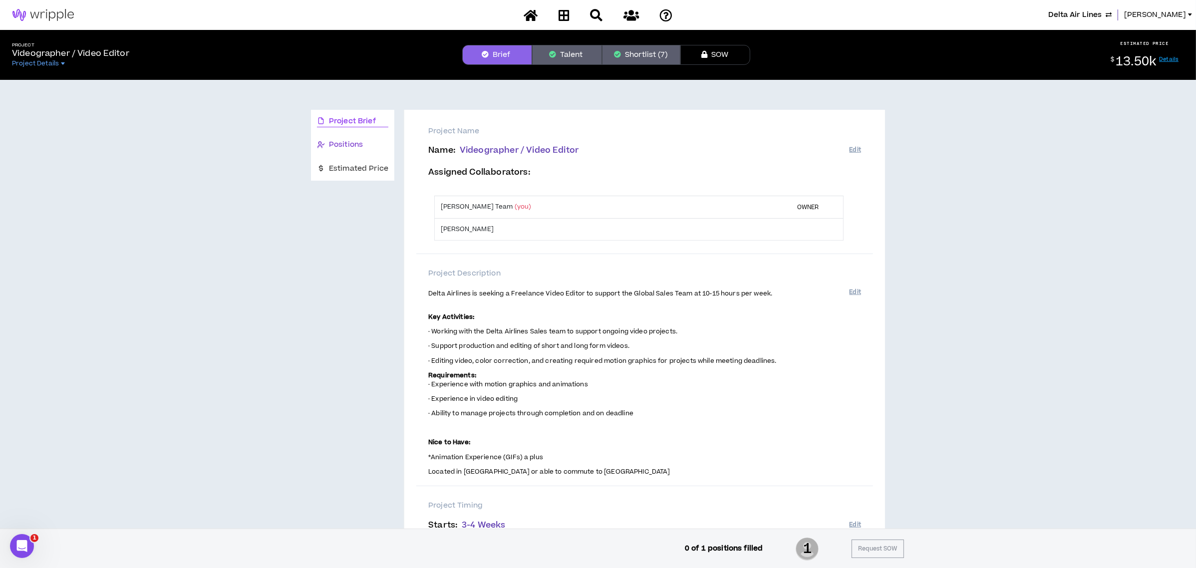
click at [351, 145] on span "Positions" at bounding box center [346, 144] width 34 height 11
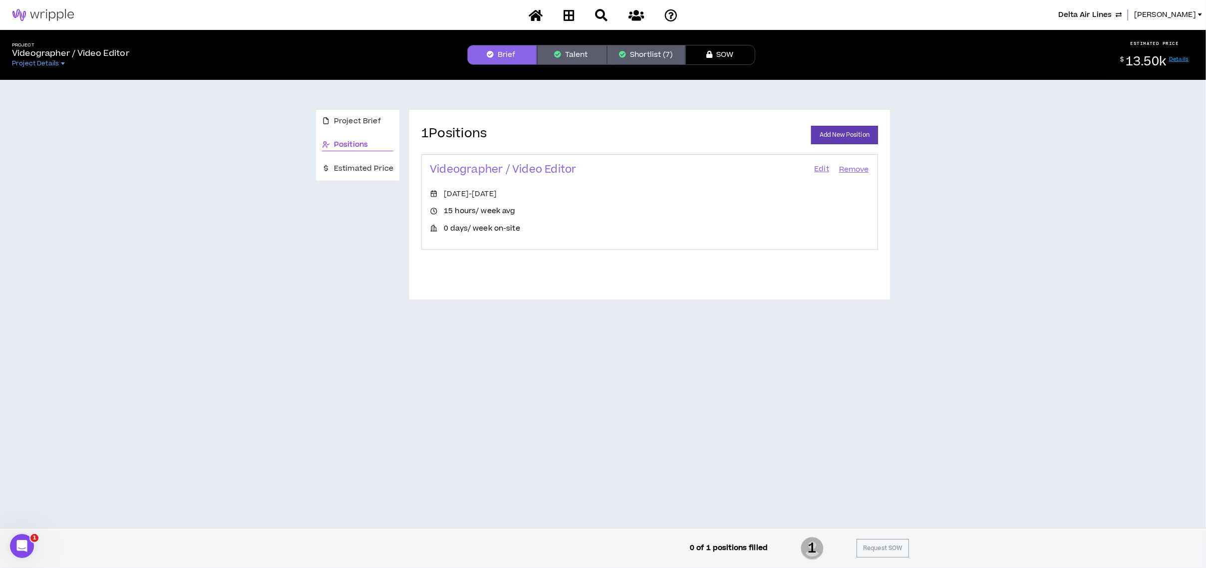
click at [816, 164] on link "Edit" at bounding box center [821, 170] width 17 height 14
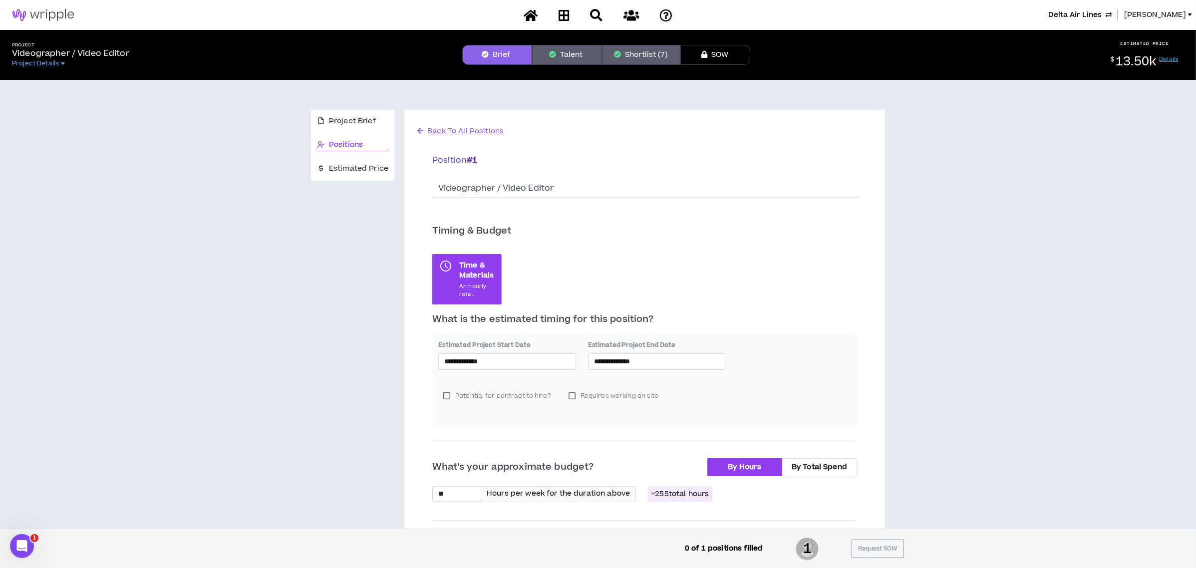
click at [448, 130] on span "Back To All Positions" at bounding box center [465, 131] width 76 height 10
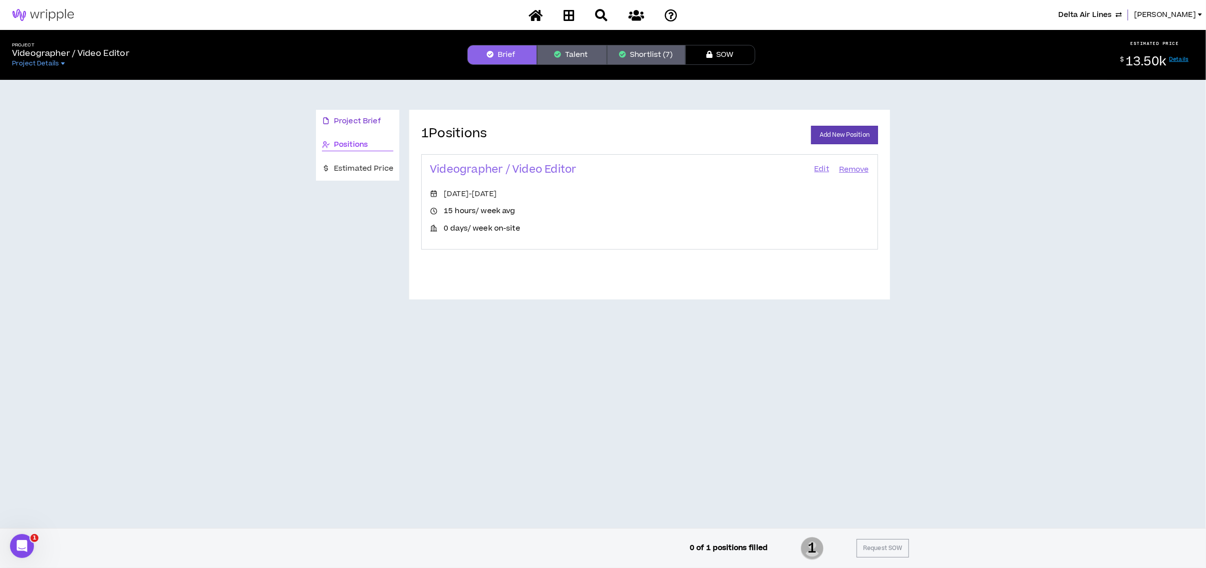
click at [362, 116] on span "Project Brief" at bounding box center [357, 121] width 47 height 11
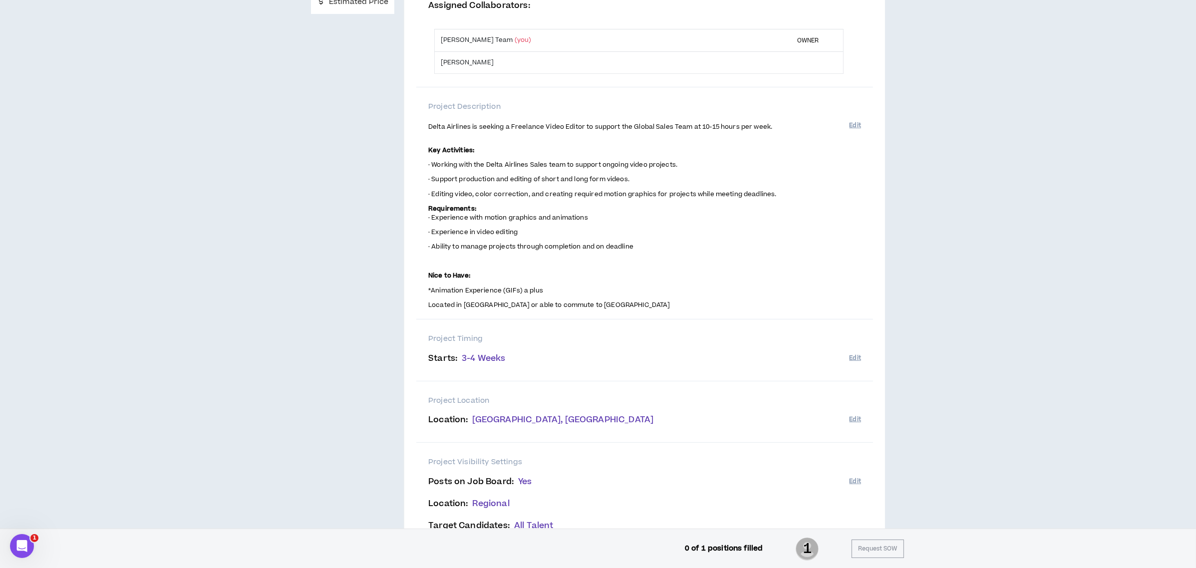
scroll to position [244, 0]
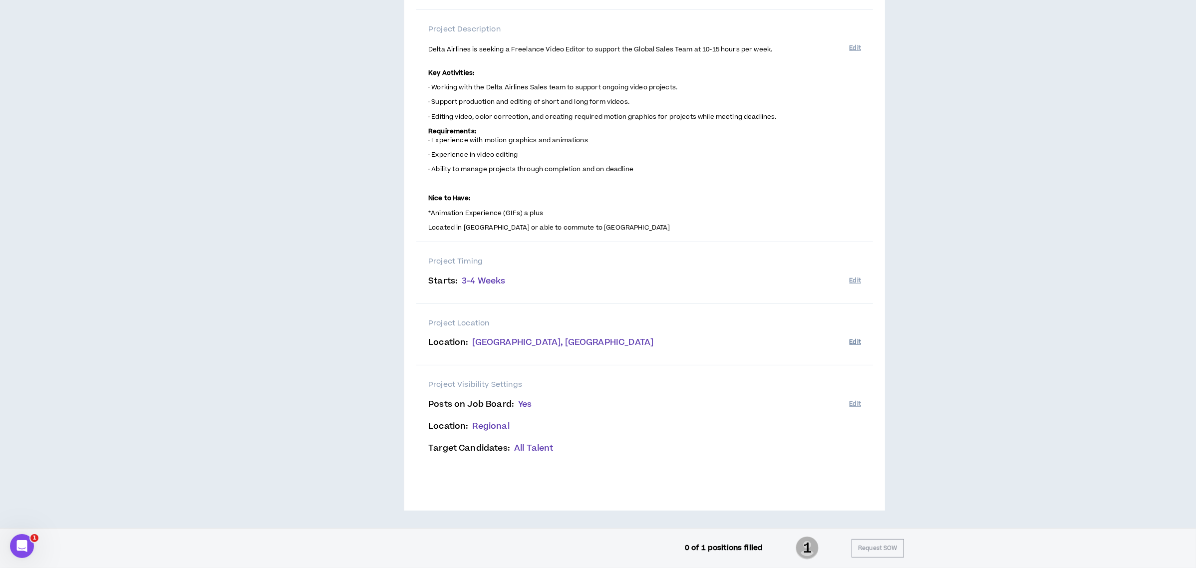
click at [852, 342] on button "Edit" at bounding box center [854, 342] width 11 height 16
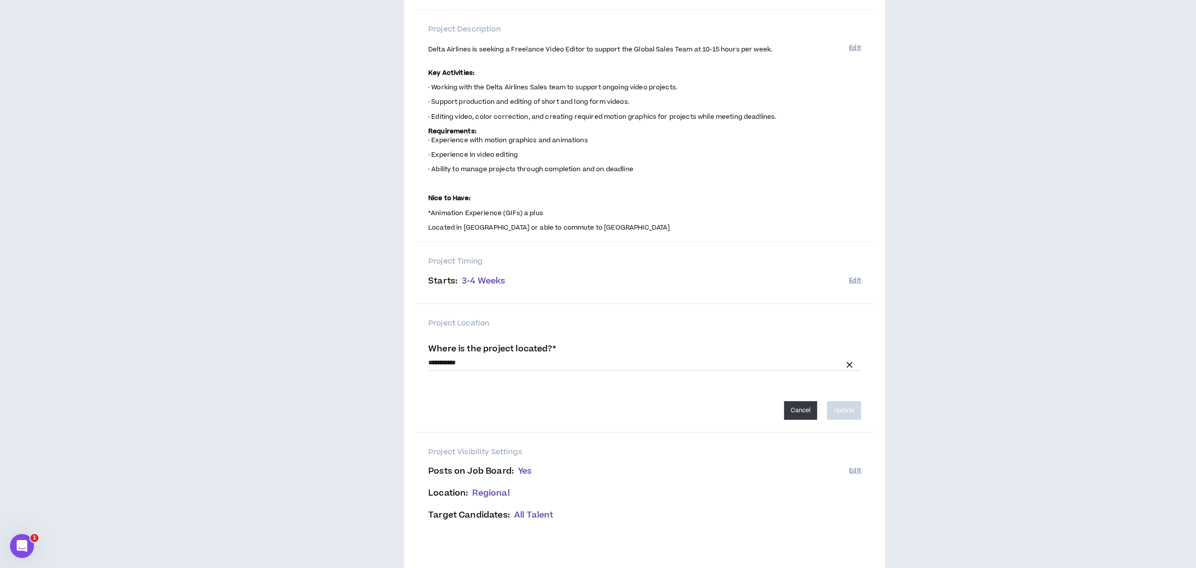
click at [795, 408] on button "Cancel" at bounding box center [800, 410] width 33 height 18
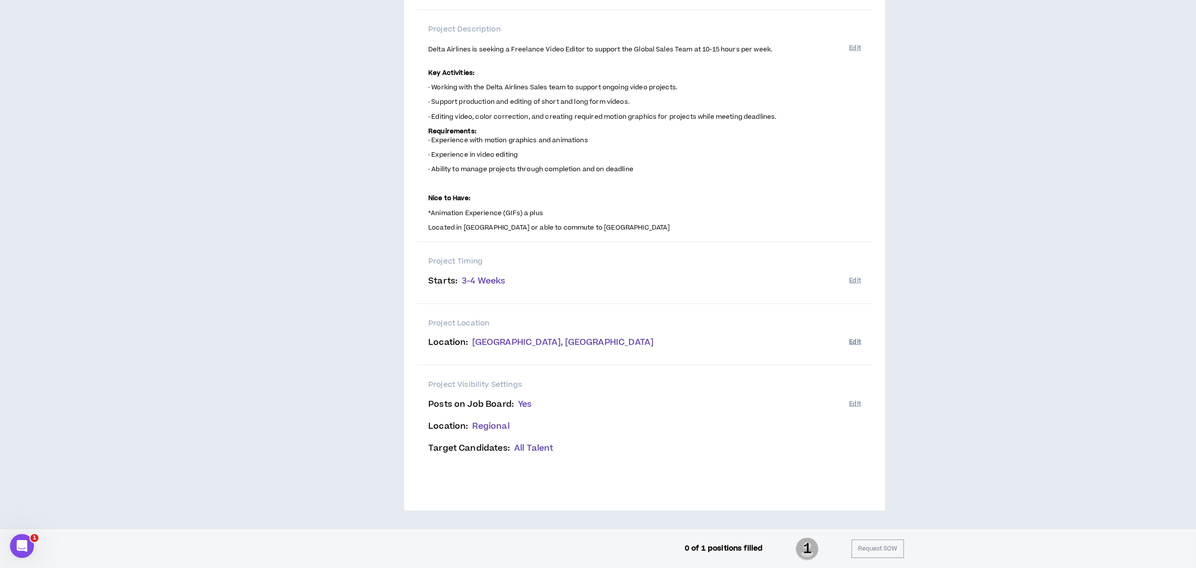
scroll to position [0, 0]
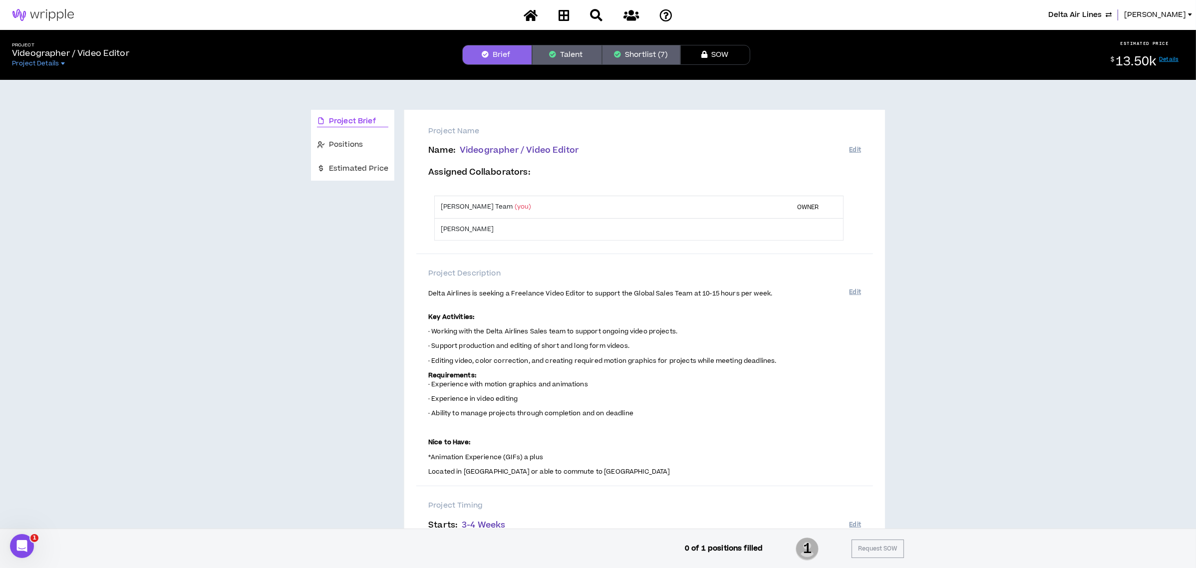
click at [564, 53] on button "Talent" at bounding box center [567, 55] width 70 height 20
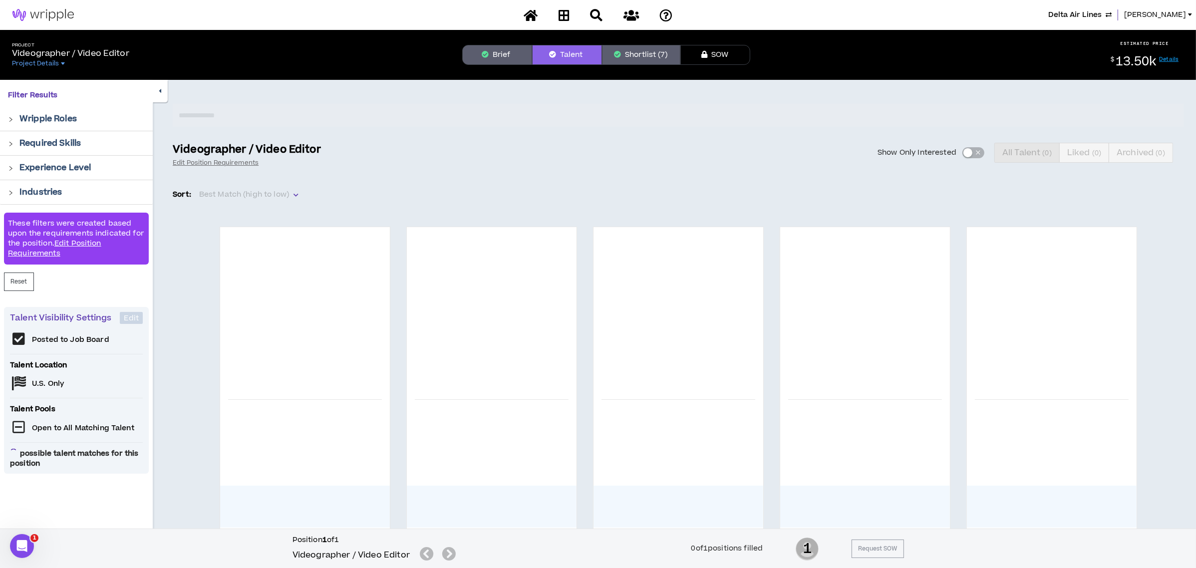
click at [636, 51] on button "Shortlist (7)" at bounding box center [641, 55] width 78 height 20
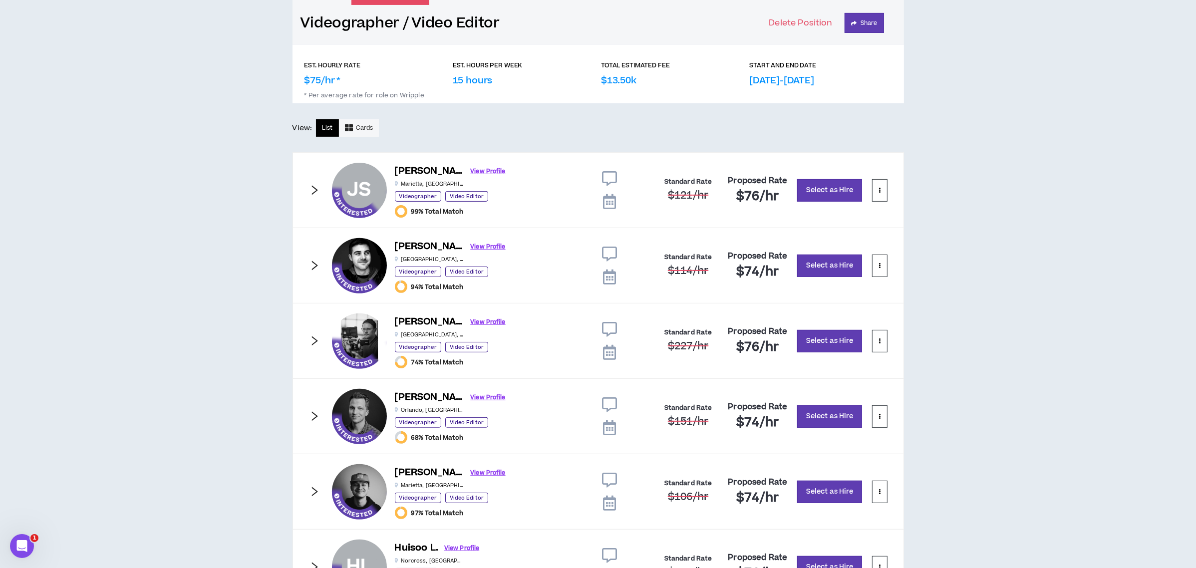
scroll to position [608, 0]
